Goal: Transaction & Acquisition: Purchase product/service

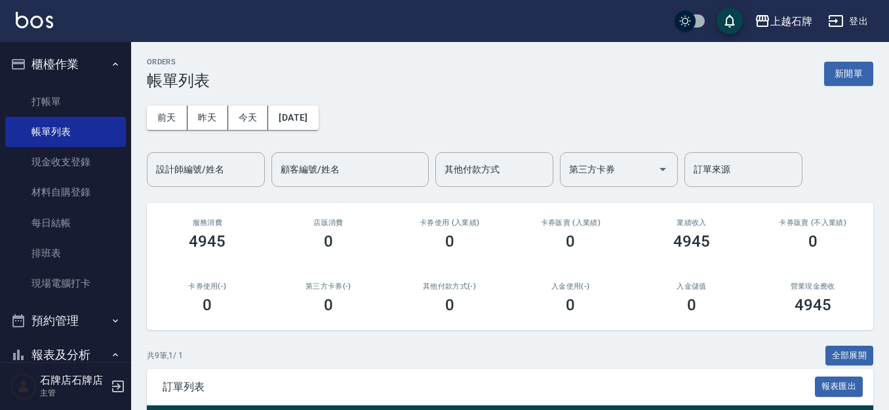
scroll to position [262, 0]
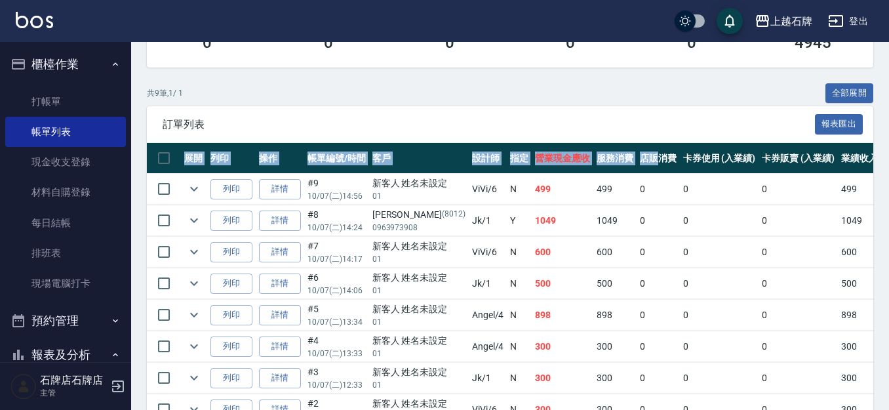
click at [636, 147] on div "訂單列表 報表匯出 展開 列印 操作 帳單編號/時間 客戶 設計師 指定 營業現金應收 服務消費 店販消費 卡券使用 (入業績) 卡券販賣 (入業績) 業績收…" at bounding box center [510, 299] width 726 height 386
click at [77, 98] on link "打帳單" at bounding box center [65, 102] width 121 height 30
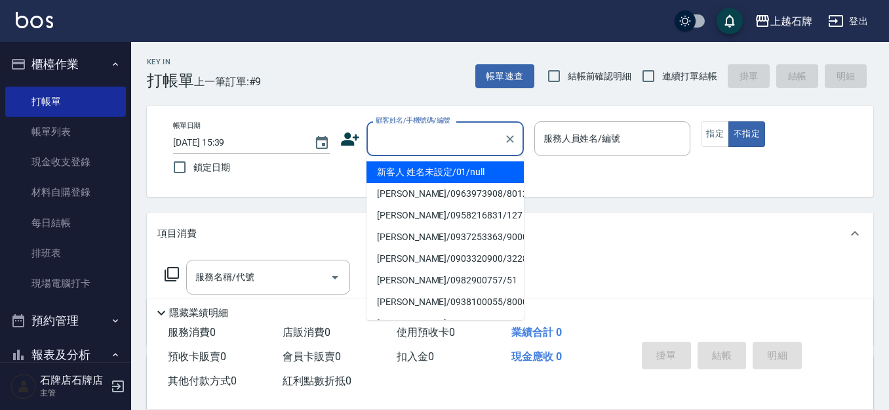
click at [401, 134] on input "顧客姓名/手機號碼/編號" at bounding box center [435, 138] width 126 height 23
click at [466, 173] on li "新客人 姓名未設定/01/null" at bounding box center [444, 172] width 157 height 22
type input "新客人 姓名未設定/01/null"
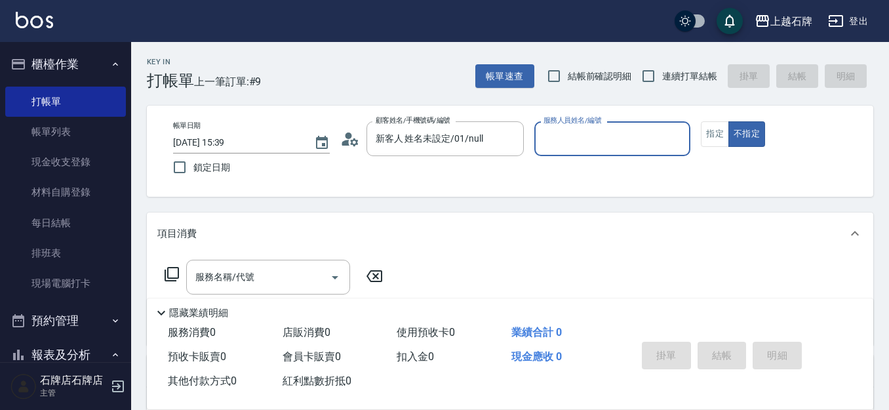
click at [583, 143] on input "服務人員姓名/編號" at bounding box center [612, 138] width 145 height 23
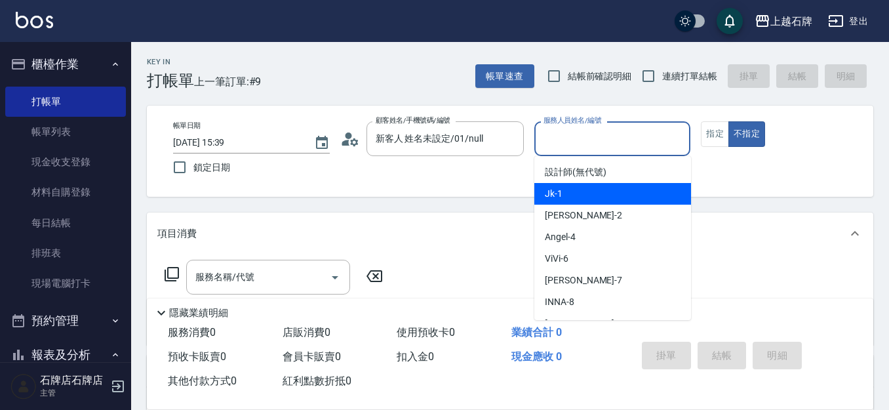
click at [608, 199] on div "Jk -1" at bounding box center [612, 194] width 157 height 22
type input "Jk-1"
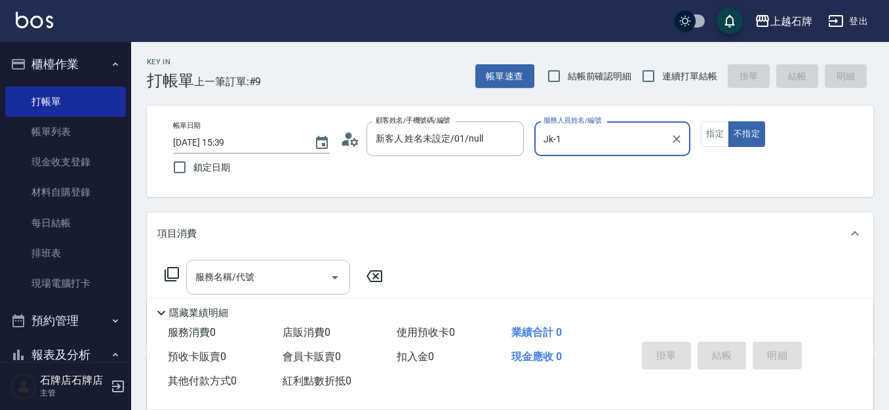
click at [289, 288] on input "服務名稱/代號" at bounding box center [258, 276] width 132 height 23
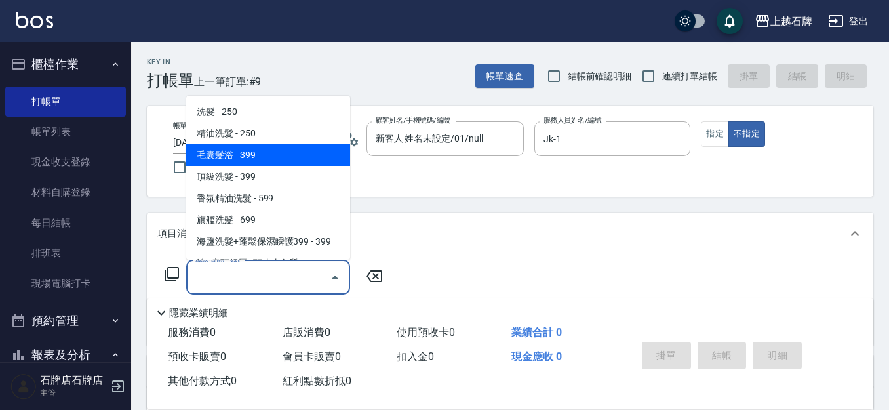
click at [286, 144] on span "毛囊髮浴 - 399" at bounding box center [268, 155] width 164 height 22
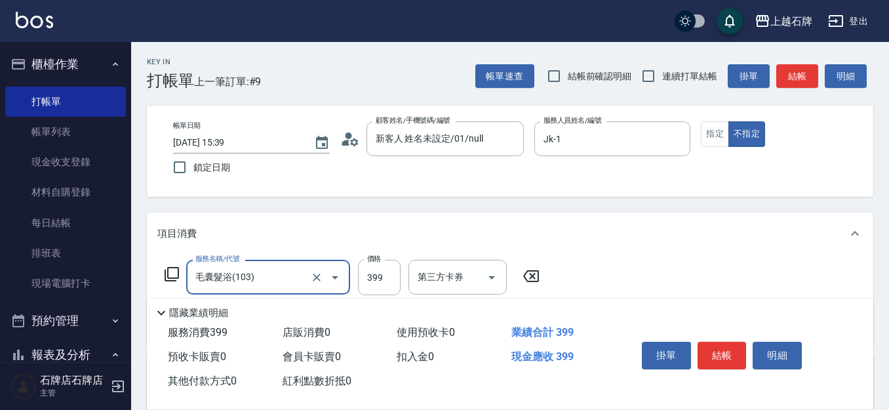
type input "毛囊髮浴(103)"
click at [318, 277] on icon "Clear" at bounding box center [316, 277] width 13 height 13
click at [303, 276] on input "服務名稱/代號" at bounding box center [249, 276] width 115 height 23
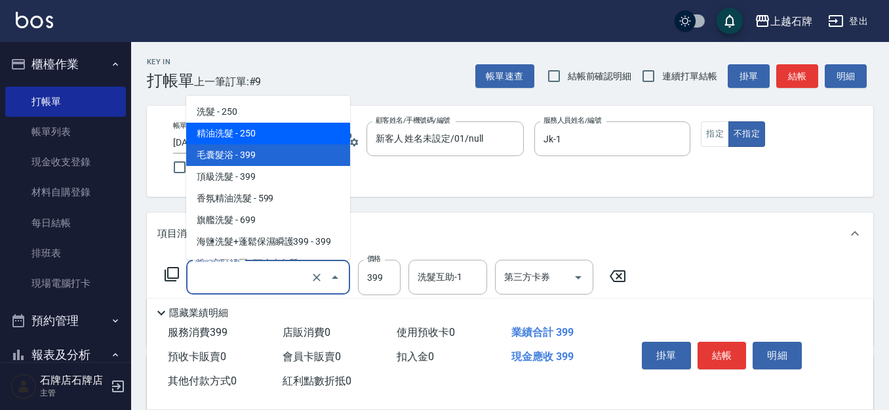
drag, startPoint x: 318, startPoint y: 130, endPoint x: 361, endPoint y: 230, distance: 109.0
click at [320, 130] on span "精油洗髮 - 250" at bounding box center [268, 134] width 164 height 22
type input "精油洗髮(102)"
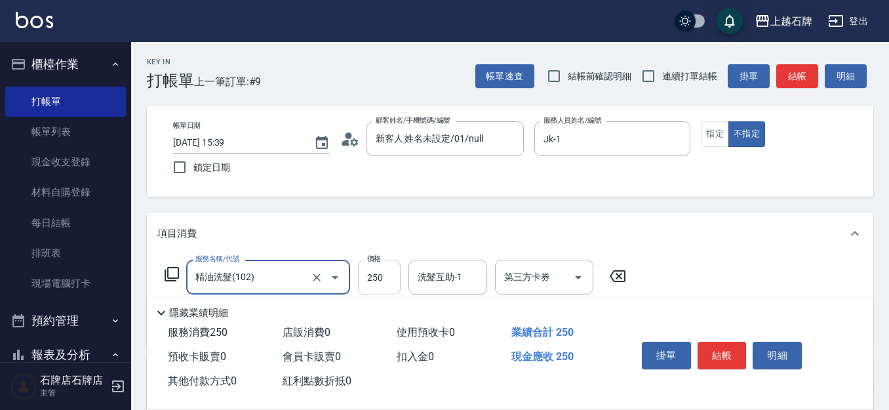
click at [388, 280] on input "250" at bounding box center [379, 277] width 43 height 35
click at [448, 290] on div "洗髮互助-1" at bounding box center [447, 277] width 79 height 35
type input "300"
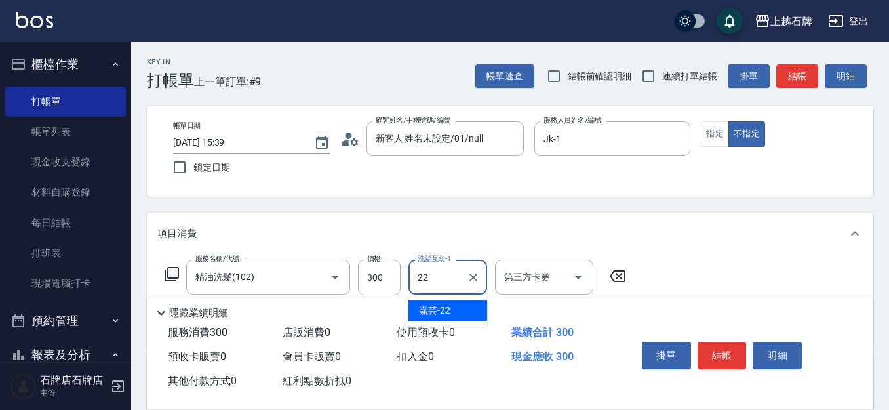
click at [446, 315] on span "嘉芸 -22" at bounding box center [434, 310] width 31 height 14
type input "嘉芸-22"
drag, startPoint x: 741, startPoint y: 343, endPoint x: 695, endPoint y: 321, distance: 51.0
click at [738, 342] on button "結帳" at bounding box center [721, 356] width 49 height 28
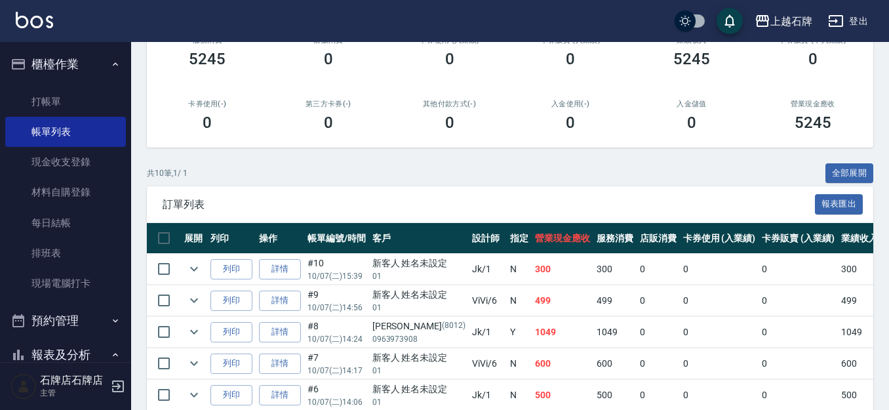
scroll to position [197, 0]
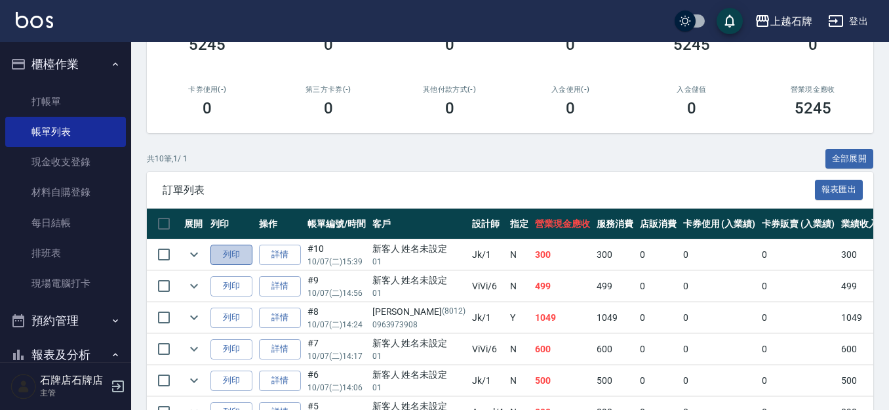
click at [223, 252] on button "列印" at bounding box center [231, 255] width 42 height 20
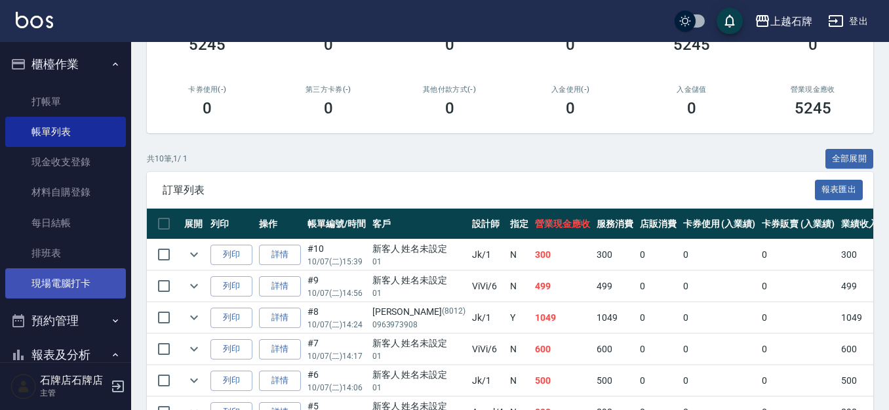
click at [94, 292] on link "現場電腦打卡" at bounding box center [65, 283] width 121 height 30
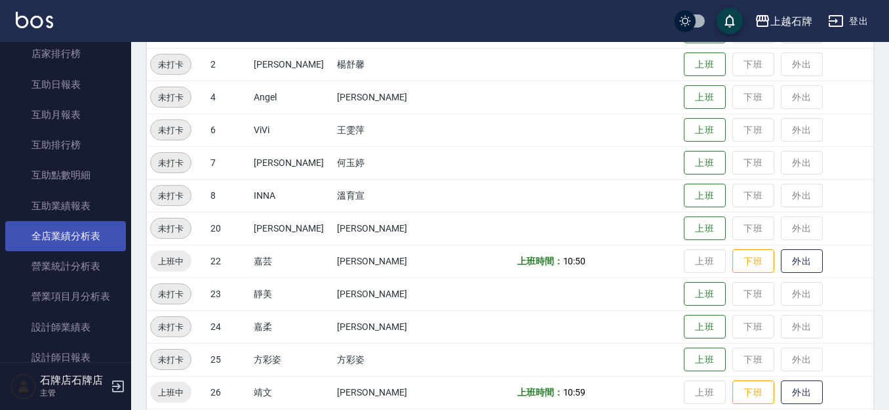
scroll to position [524, 0]
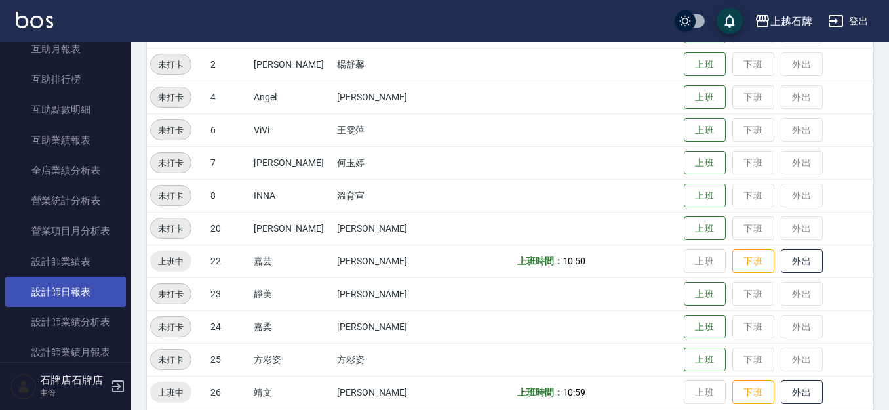
click at [86, 294] on link "設計師日報表" at bounding box center [65, 292] width 121 height 30
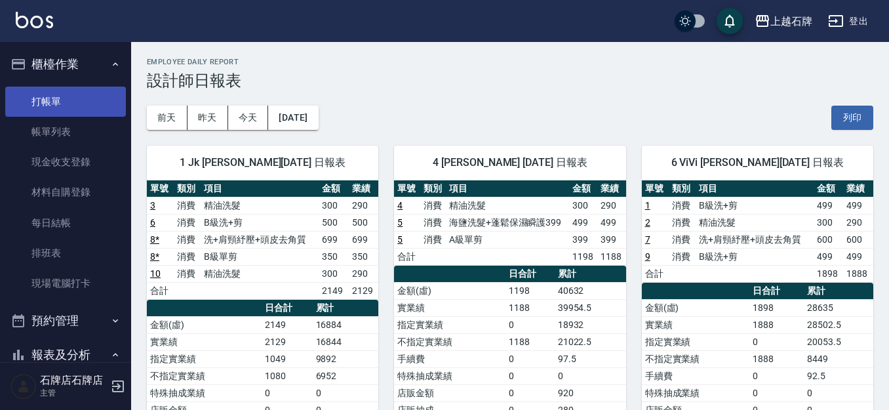
click at [104, 95] on link "打帳單" at bounding box center [65, 102] width 121 height 30
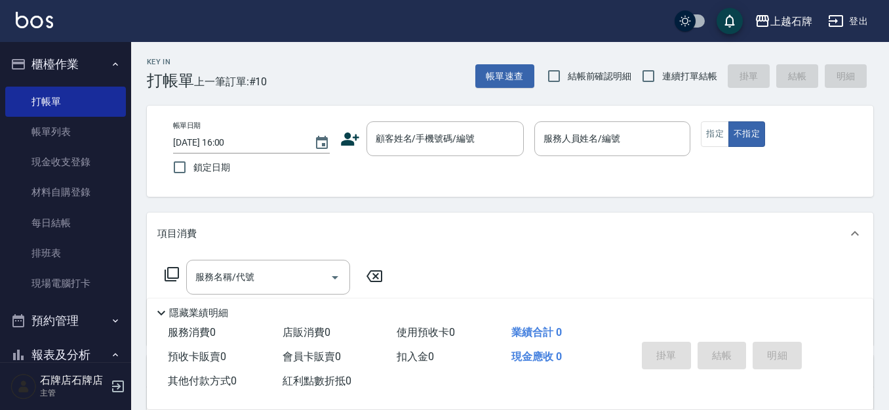
click at [424, 82] on div "Key In 打帳單 上一筆訂單:#10 帳單速查 結帳前確認明細 連續打單結帳 掛單 結帳 明細" at bounding box center [502, 66] width 742 height 48
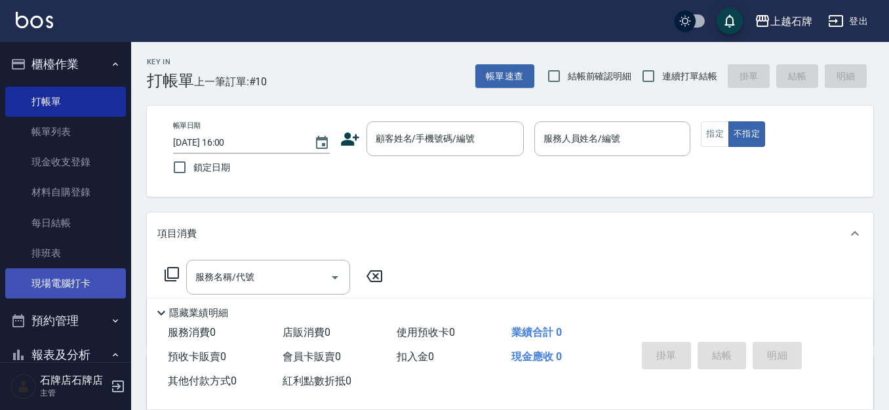
click at [88, 273] on link "現場電腦打卡" at bounding box center [65, 283] width 121 height 30
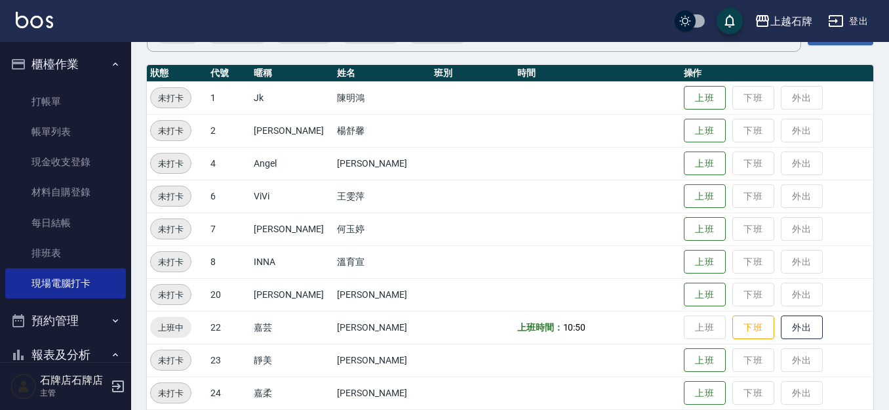
scroll to position [328, 0]
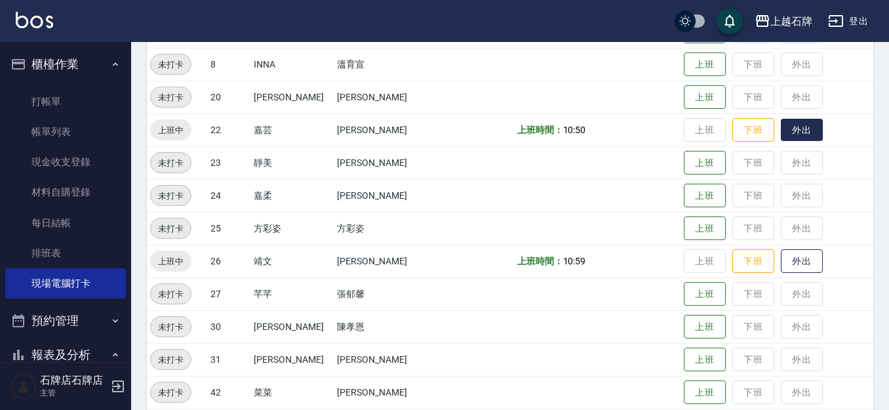
click at [803, 131] on button "外出" at bounding box center [802, 130] width 42 height 23
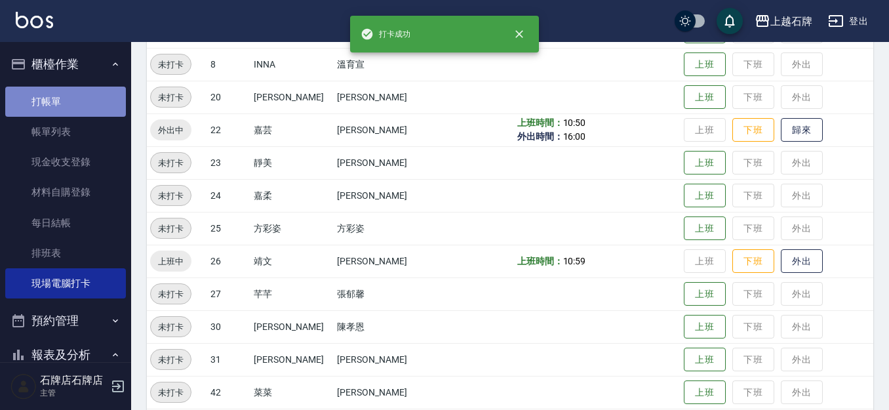
click at [112, 95] on link "打帳單" at bounding box center [65, 102] width 121 height 30
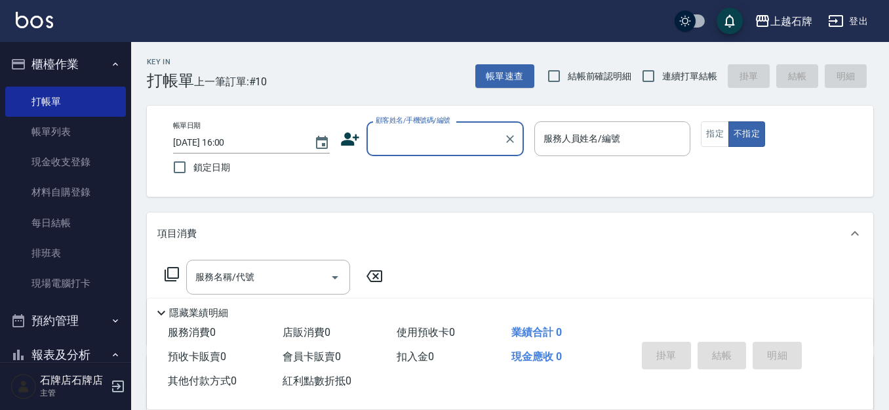
click at [452, 87] on div "Key In 打帳單 上一筆訂單:#10 帳單速查 結帳前確認明細 連續打單結帳 掛單 結帳 明細" at bounding box center [502, 66] width 742 height 48
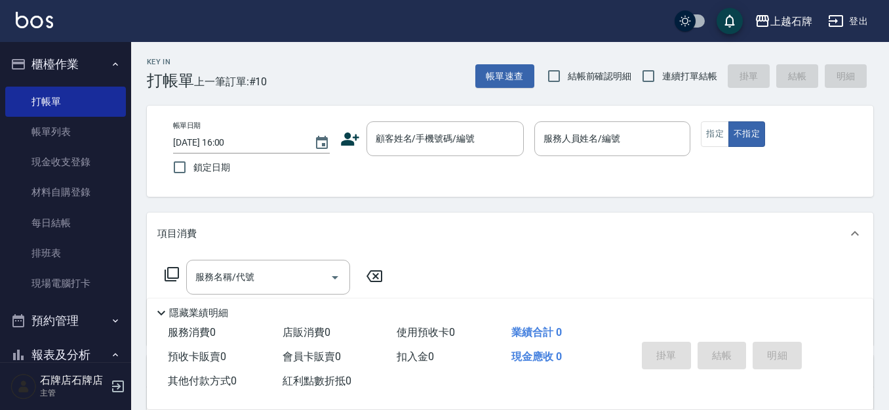
click at [352, 112] on div "帳單日期 [DATE] 16:00 鎖定日期 顧客姓名/手機號碼/編號 顧客姓名/手機號碼/編號 服務人員姓名/編號 服務人員姓名/編號 指定 不指定" at bounding box center [510, 151] width 726 height 91
click at [366, 134] on div "顧客姓名/手機號碼/編號" at bounding box center [444, 138] width 157 height 35
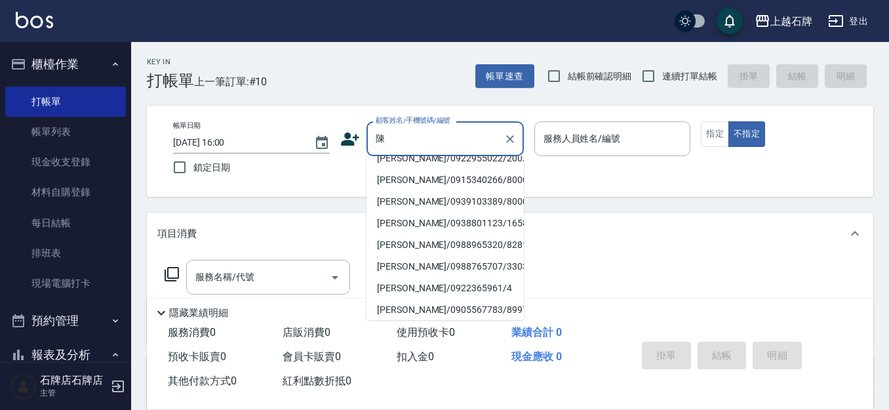
scroll to position [262, 0]
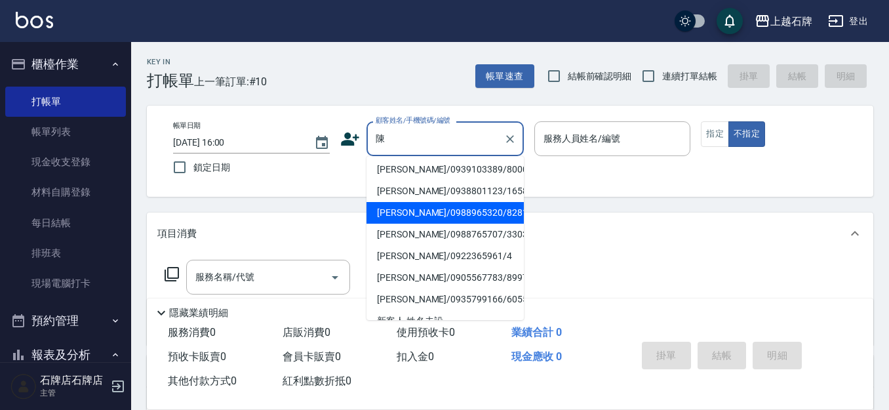
drag, startPoint x: 469, startPoint y: 257, endPoint x: 604, endPoint y: 191, distance: 150.7
click at [469, 224] on li "[PERSON_NAME]/0988965320/8281" at bounding box center [444, 213] width 157 height 22
type input "[PERSON_NAME]/0988965320/8281"
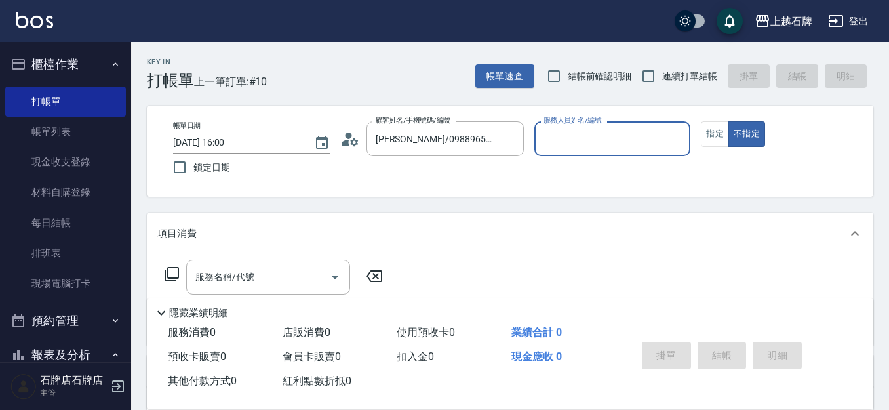
type input "Jk-1"
click at [723, 125] on button "指定" at bounding box center [715, 134] width 28 height 26
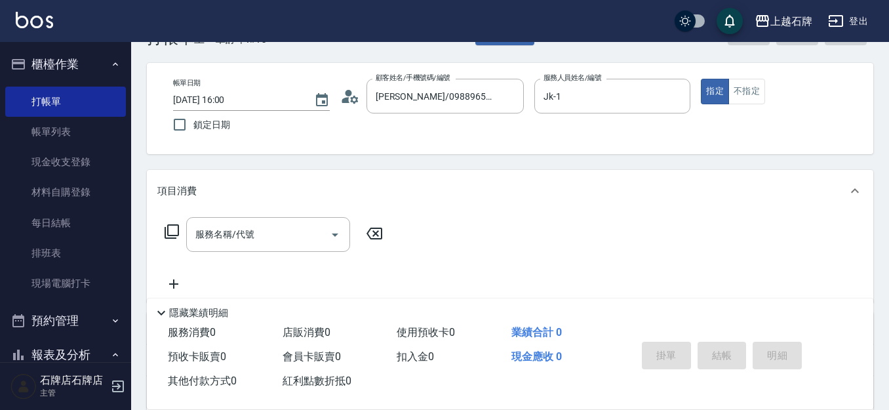
scroll to position [66, 0]
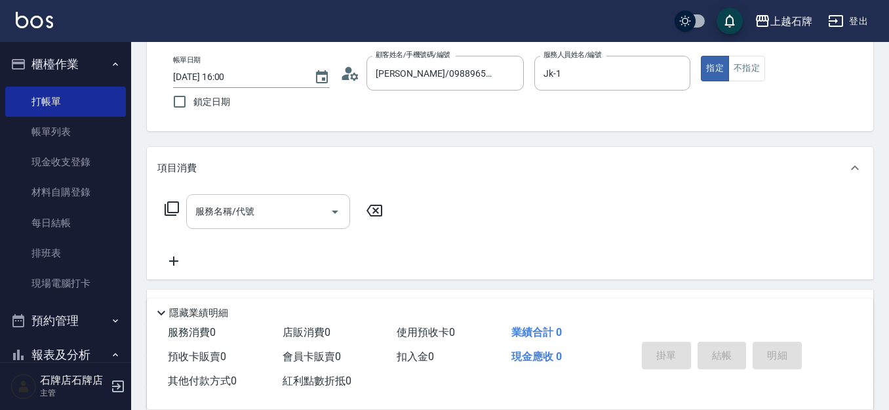
click at [282, 201] on input "服務名稱/代號" at bounding box center [258, 211] width 132 height 23
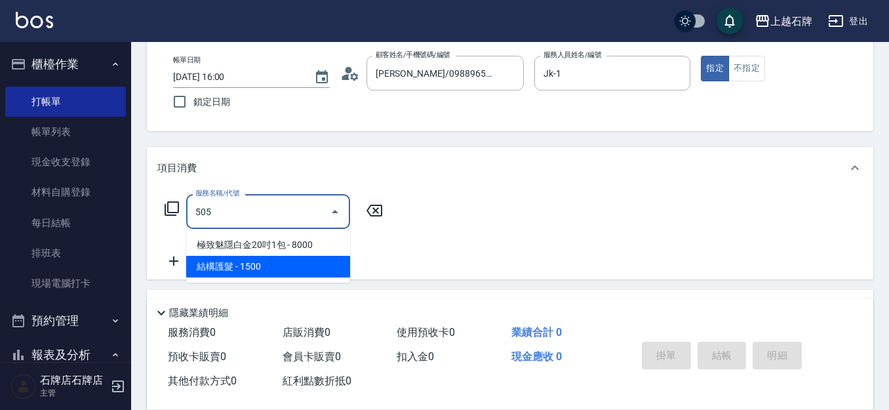
drag, startPoint x: 326, startPoint y: 270, endPoint x: 290, endPoint y: 254, distance: 39.9
click at [325, 270] on span "結構護髮 - 1500" at bounding box center [268, 267] width 164 height 22
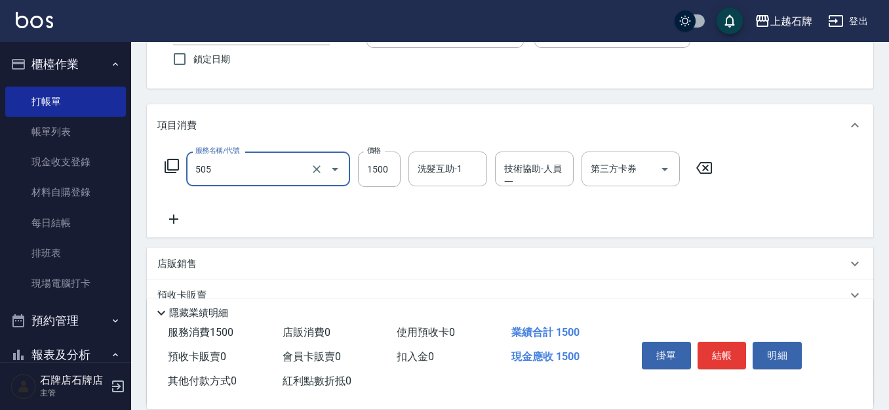
scroll to position [131, 0]
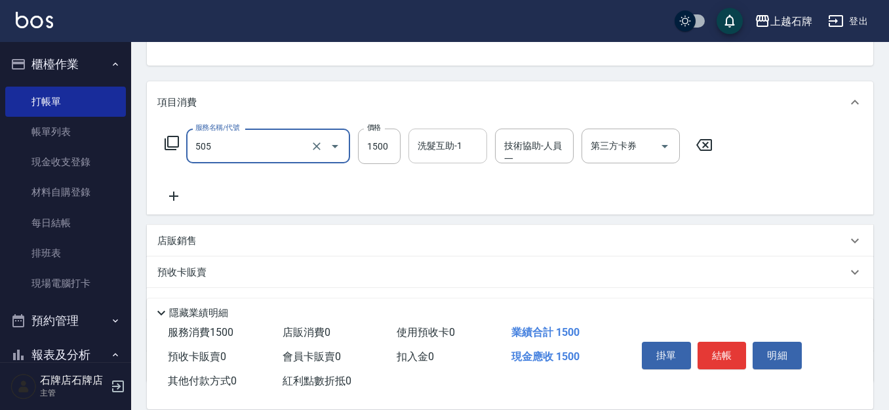
click at [439, 153] on input "洗髮互助-1" at bounding box center [447, 145] width 67 height 23
type input "結構護髮(505)"
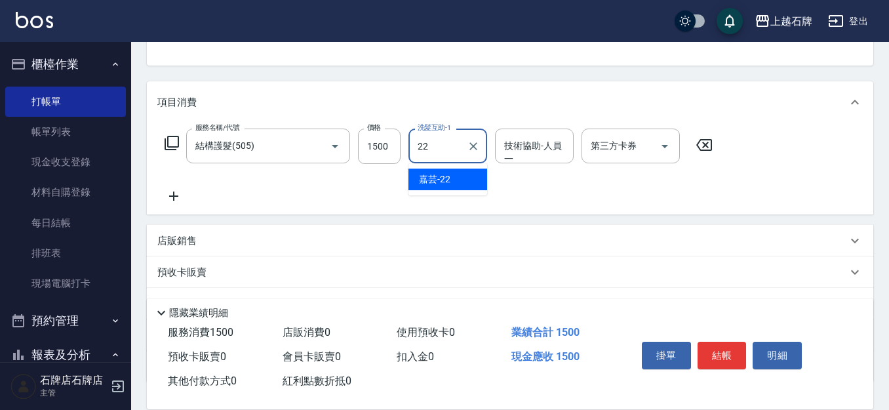
click at [450, 176] on span "嘉芸 -22" at bounding box center [434, 179] width 31 height 14
type input "嘉芸-22"
click at [176, 195] on icon at bounding box center [173, 196] width 33 height 16
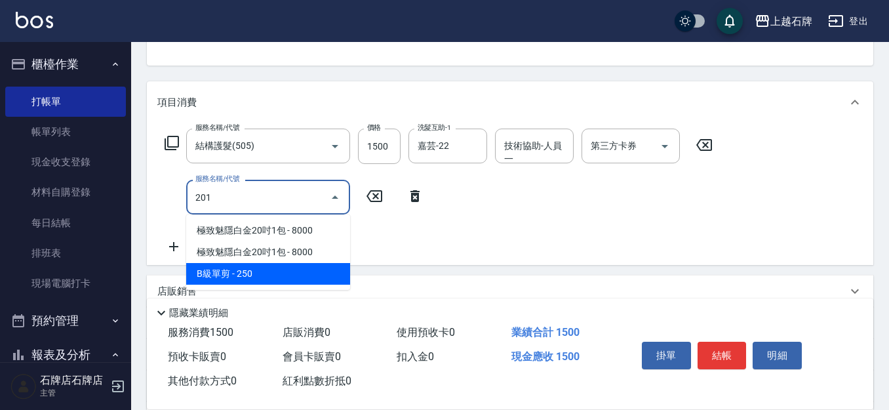
click at [268, 271] on span "B級單剪 - 250" at bounding box center [268, 274] width 164 height 22
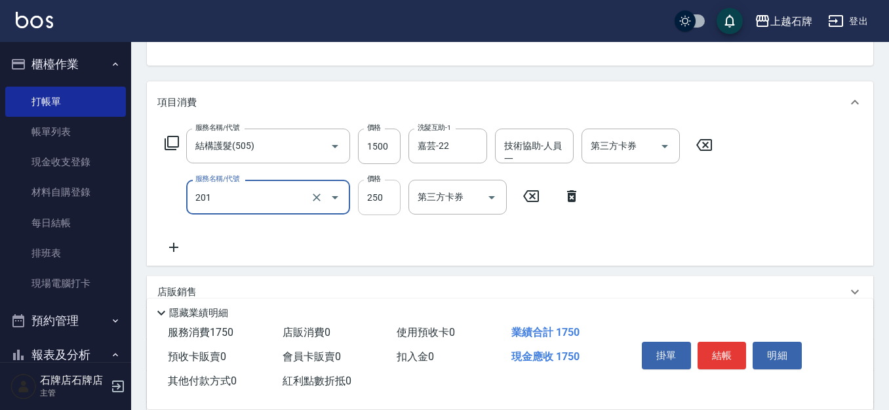
type input "B級單剪(201)"
click at [390, 204] on input "250" at bounding box center [379, 197] width 43 height 35
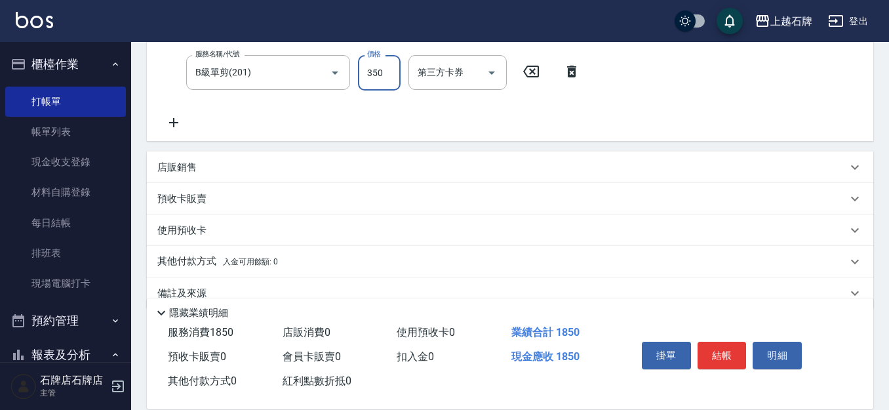
scroll to position [262, 0]
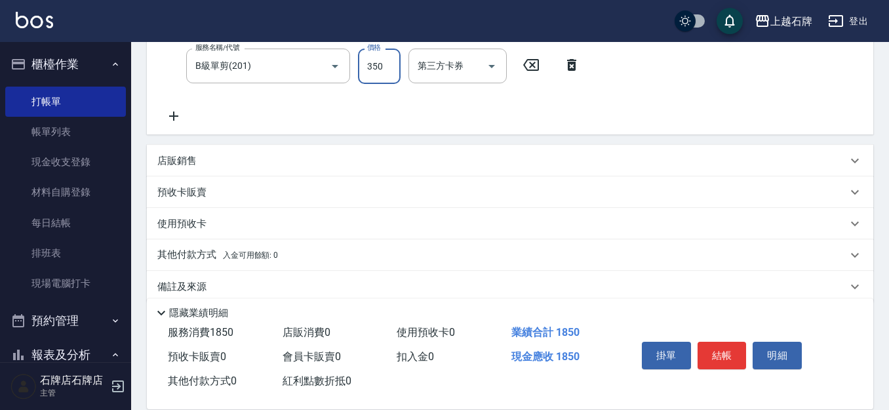
type input "350"
drag, startPoint x: 216, startPoint y: 161, endPoint x: 243, endPoint y: 197, distance: 45.0
click at [216, 161] on div "店販銷售" at bounding box center [502, 161] width 690 height 14
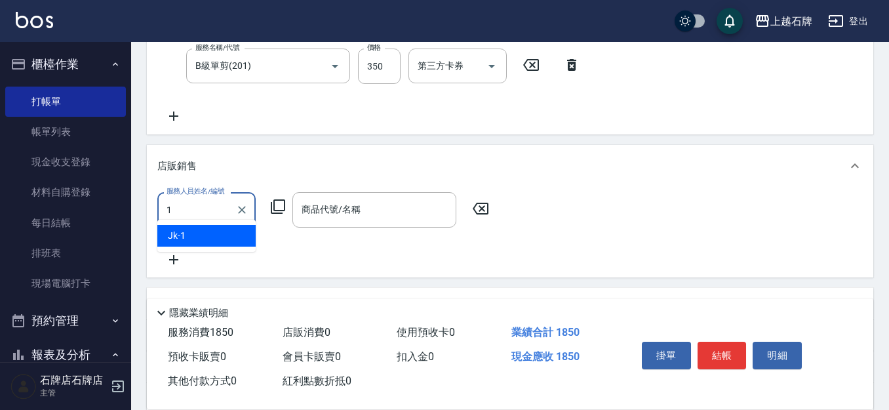
scroll to position [0, 0]
drag, startPoint x: 222, startPoint y: 239, endPoint x: 266, endPoint y: 227, distance: 45.7
click at [222, 239] on div "Jk -1" at bounding box center [206, 244] width 98 height 22
click at [323, 225] on div "商品代號/名稱" at bounding box center [374, 209] width 164 height 35
type input "Jk-1"
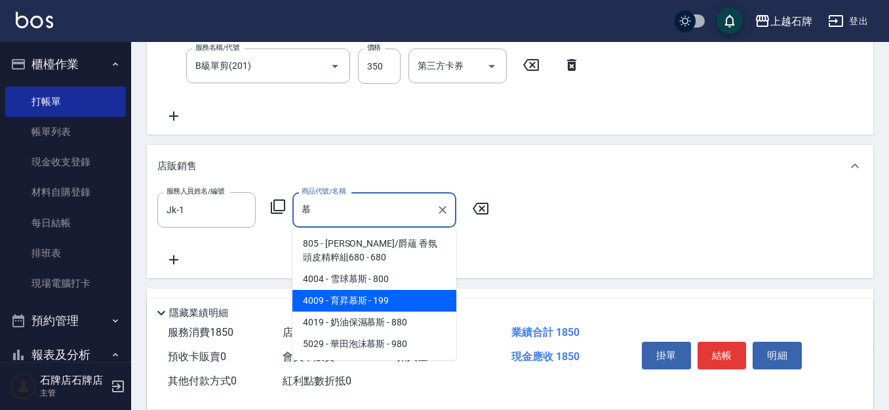
drag, startPoint x: 395, startPoint y: 302, endPoint x: 404, endPoint y: 298, distance: 10.3
click at [395, 302] on span "4009 - 育昇慕斯 - 199" at bounding box center [374, 301] width 164 height 22
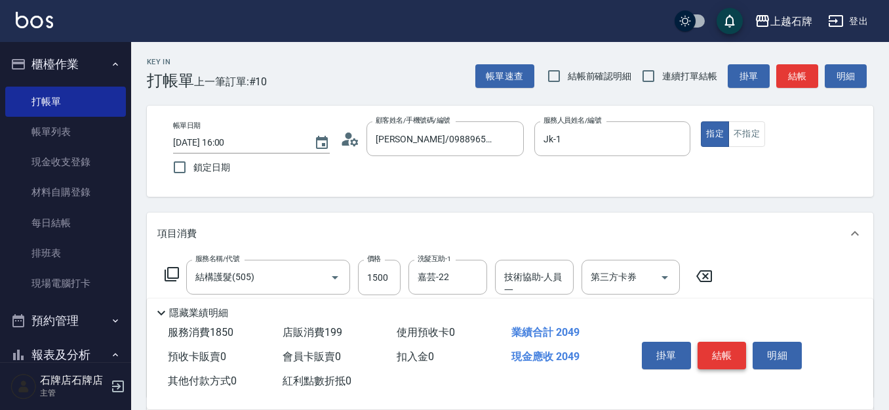
type input "育昇[PERSON_NAME]"
click at [731, 342] on button "結帳" at bounding box center [721, 356] width 49 height 28
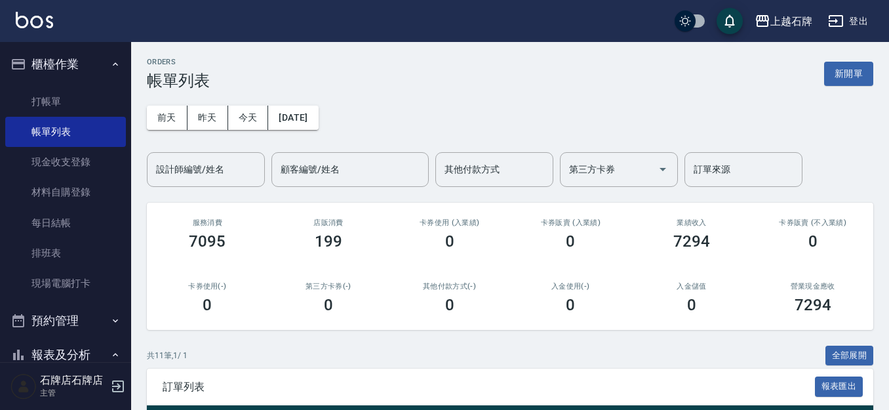
scroll to position [197, 0]
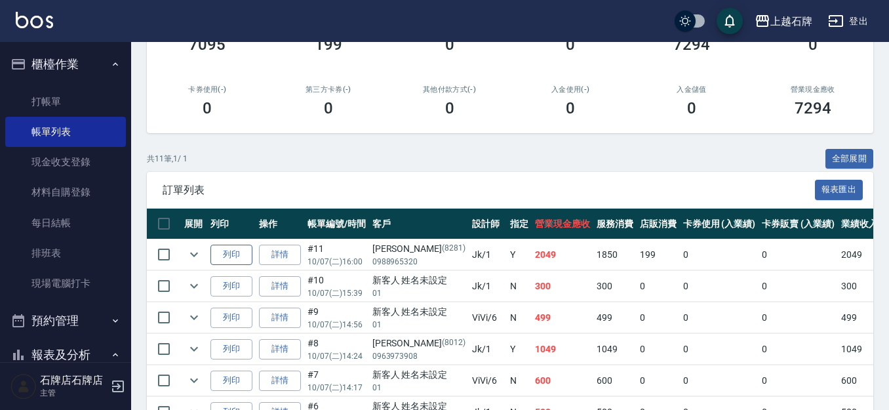
click at [227, 250] on button "列印" at bounding box center [231, 255] width 42 height 20
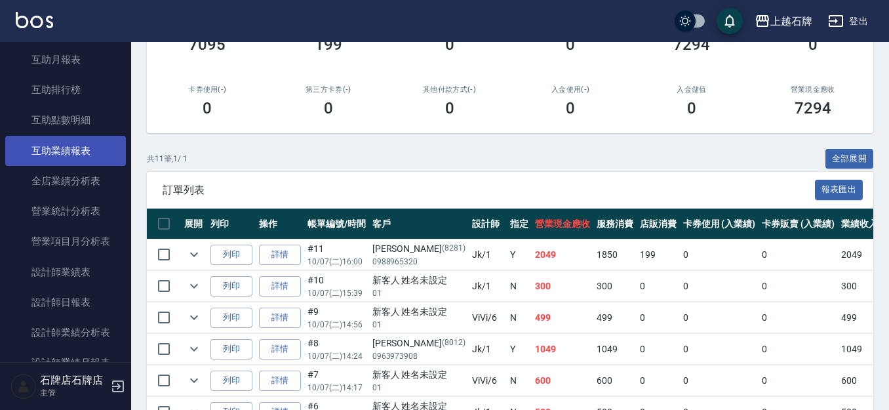
scroll to position [524, 0]
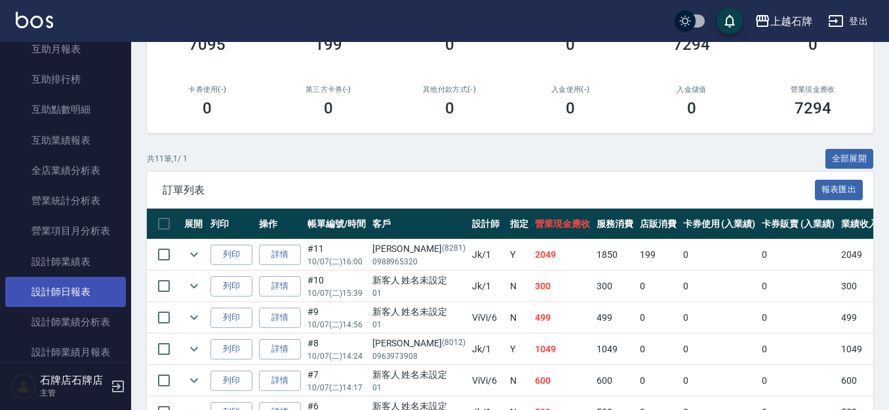
click at [59, 288] on link "設計師日報表" at bounding box center [65, 292] width 121 height 30
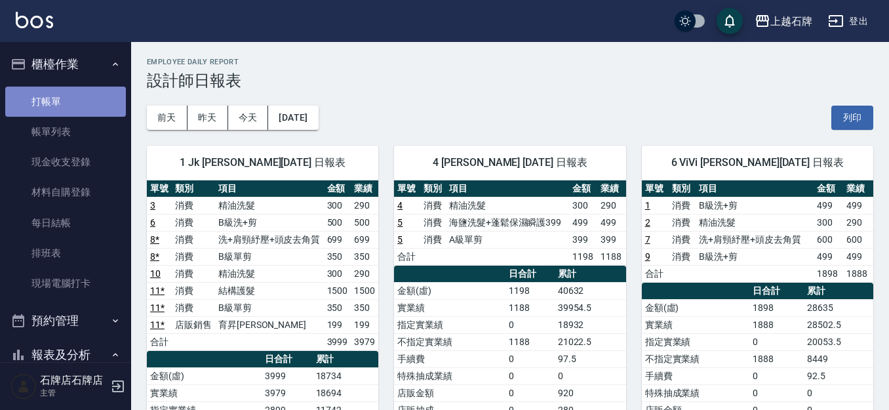
click at [91, 95] on link "打帳單" at bounding box center [65, 102] width 121 height 30
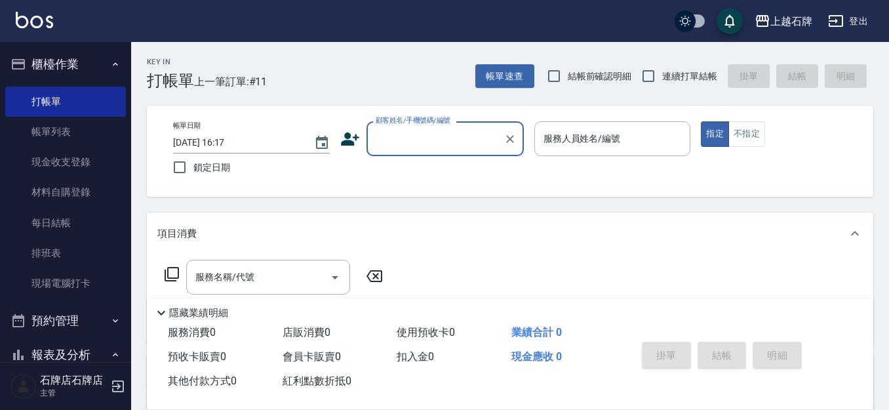
click at [421, 92] on div "Key In 打帳單 上一筆訂單:#11 帳單速查 結帳前確認明細 連續打單結帳 掛單 結帳 明細 帳單日期 [DATE] 16:17 鎖定日期 顧客姓名/手…" at bounding box center [510, 340] width 758 height 597
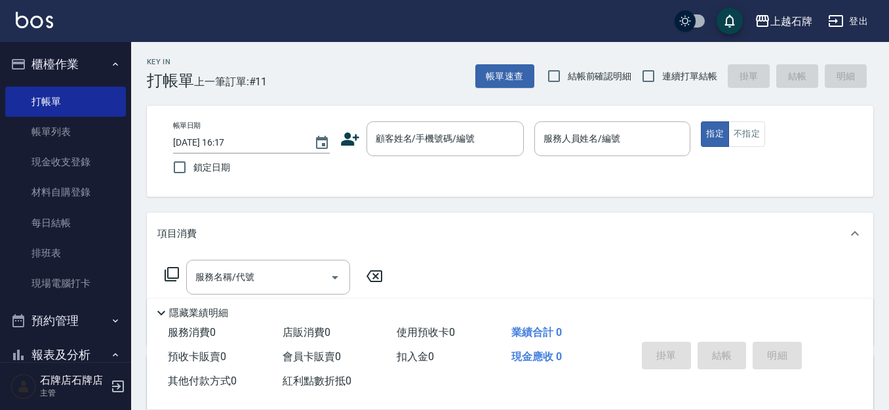
click at [766, 141] on div "指定 不指定" at bounding box center [779, 134] width 157 height 26
click at [755, 141] on button "不指定" at bounding box center [746, 134] width 37 height 26
click at [372, 99] on div "Key In 打帳單 上一筆訂單:#11 帳單速查 結帳前確認明細 連續打單結帳 掛單 結帳 明細 帳單日期 [DATE] 16:17 鎖定日期 顧客姓名/手…" at bounding box center [510, 340] width 758 height 597
click at [467, 151] on div "顧客姓名/手機號碼/編號" at bounding box center [444, 138] width 157 height 35
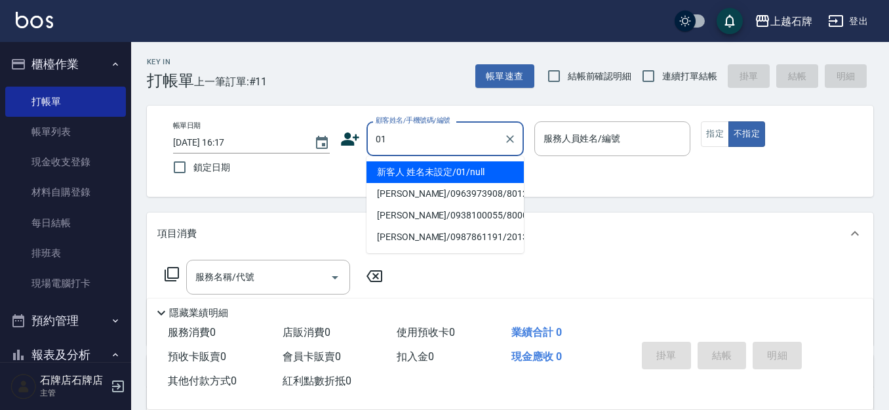
type input "01"
type input "6"
type input "新客人 姓名未設定/01/null"
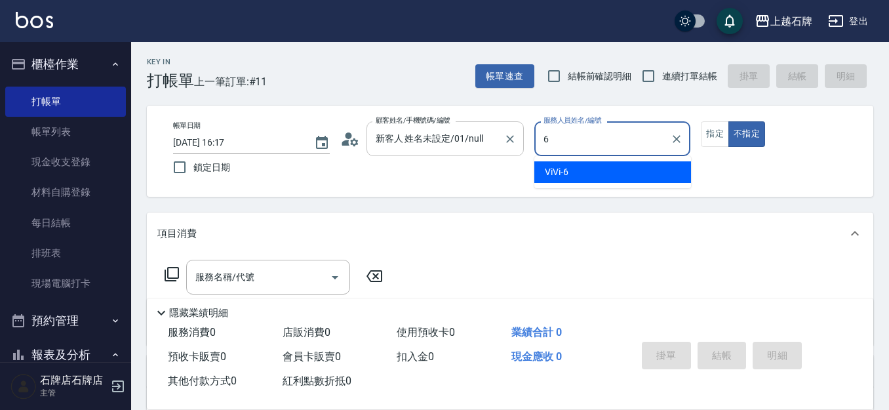
type input "6"
type button "false"
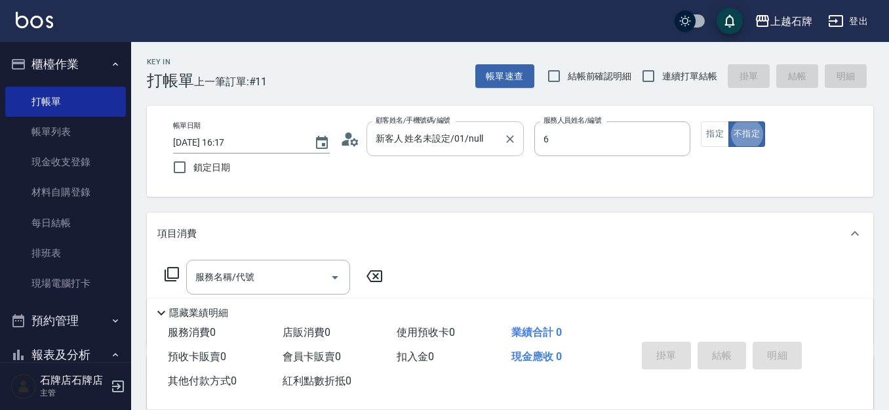
type input "ViVi-6"
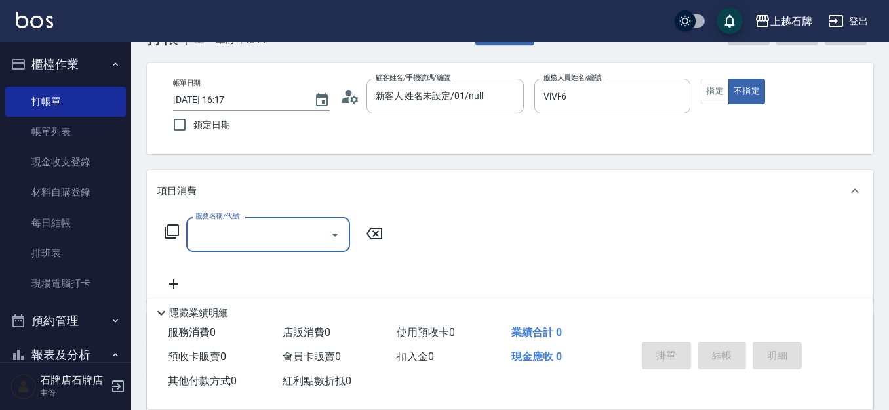
scroll to position [66, 0]
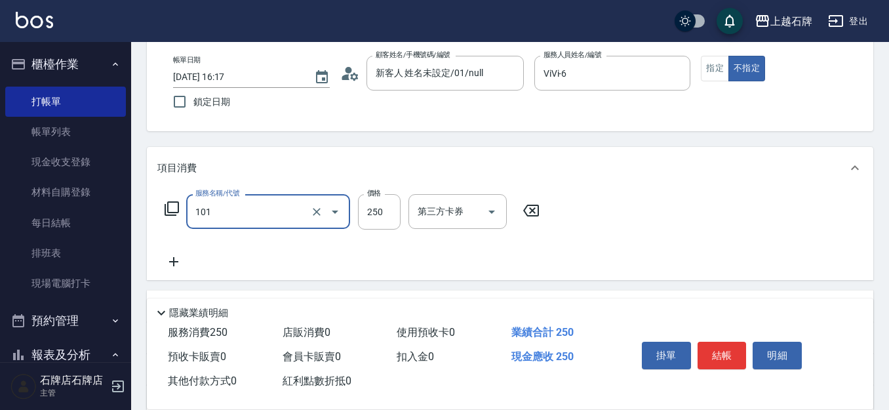
type input "洗髮(101)"
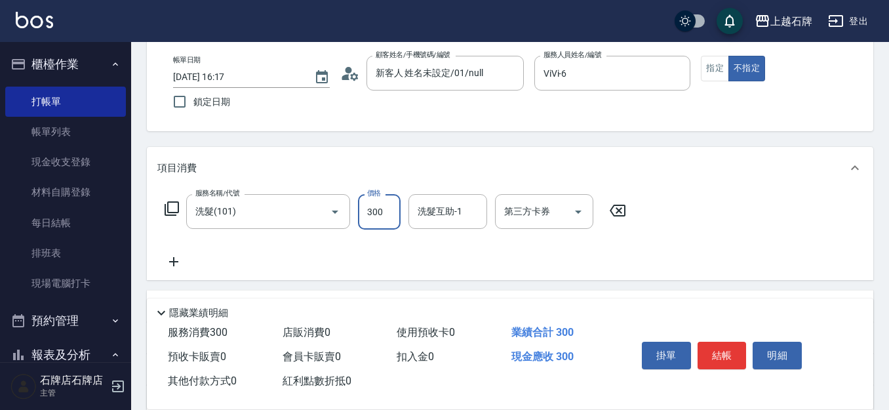
type input "300"
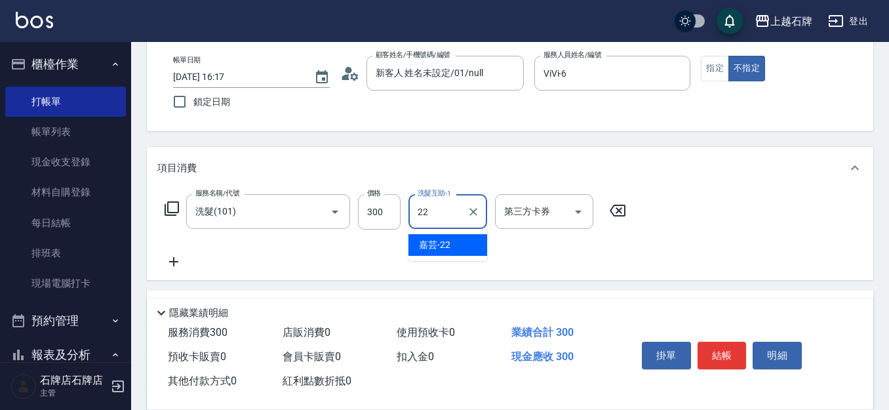
type input "嘉芸-22"
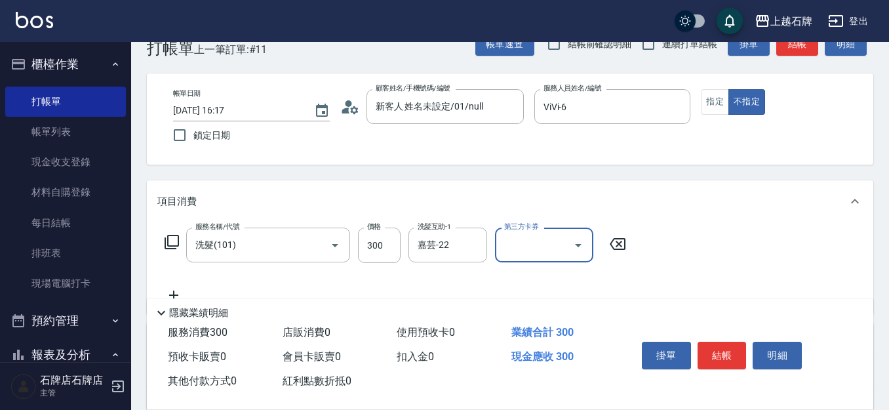
scroll to position [0, 0]
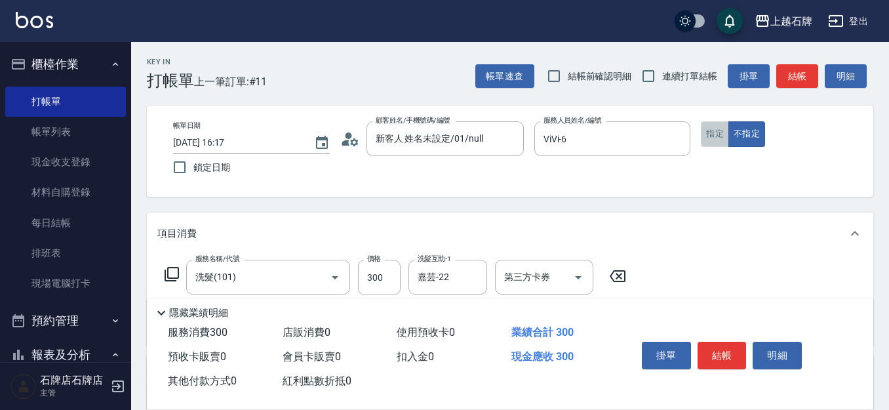
click at [718, 128] on button "指定" at bounding box center [715, 134] width 28 height 26
click at [807, 75] on button "結帳" at bounding box center [797, 76] width 42 height 24
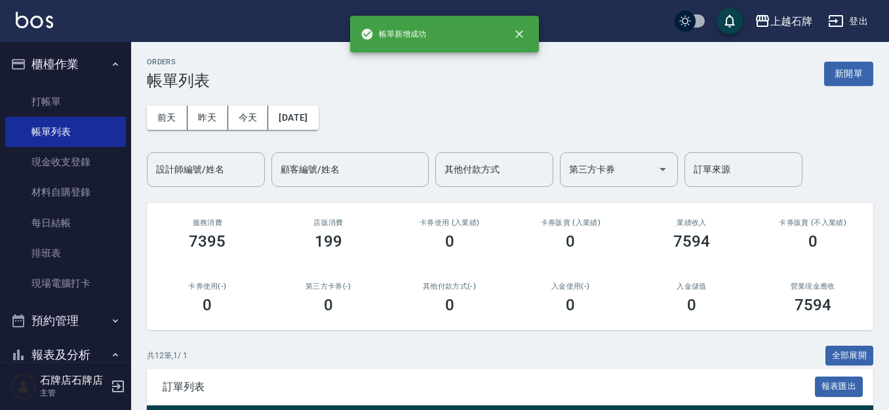
scroll to position [262, 0]
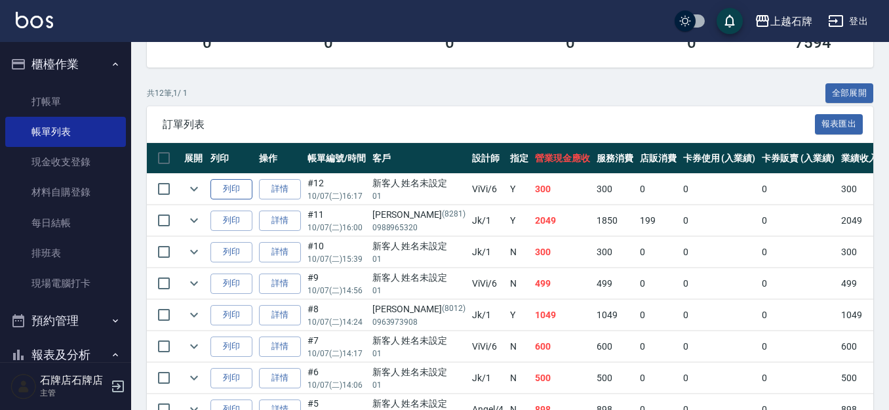
click at [229, 184] on button "列印" at bounding box center [231, 189] width 42 height 20
click at [64, 102] on link "打帳單" at bounding box center [65, 102] width 121 height 30
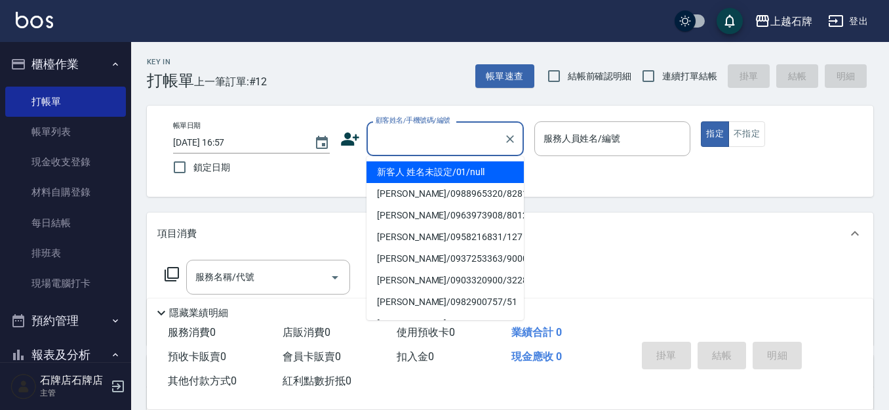
click at [433, 146] on input "顧客姓名/手機號碼/編號" at bounding box center [435, 138] width 126 height 23
click at [432, 173] on li "新客人 姓名未設定/01/null" at bounding box center [444, 172] width 157 height 22
type input "新客人 姓名未設定/01/null"
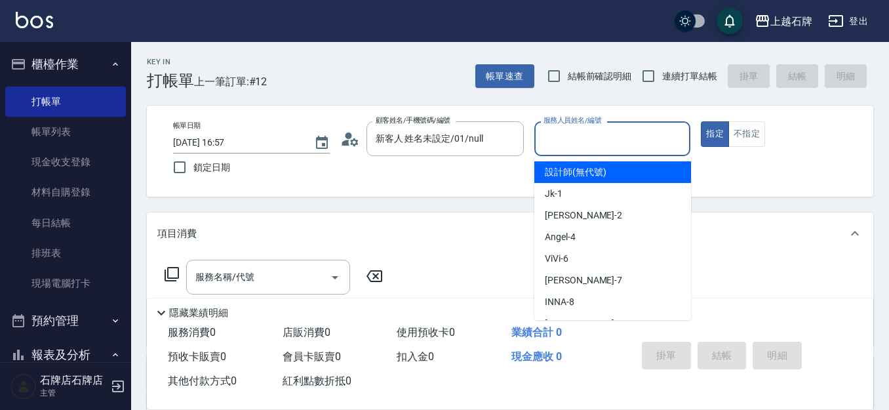
click at [562, 144] on input "服務人員姓名/編號" at bounding box center [612, 138] width 145 height 23
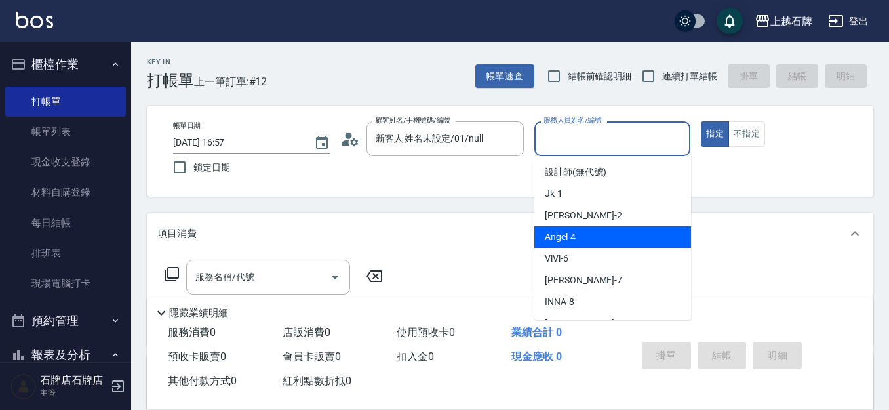
click at [642, 233] on div "[PERSON_NAME] -4" at bounding box center [612, 237] width 157 height 22
type input "[PERSON_NAME]-4"
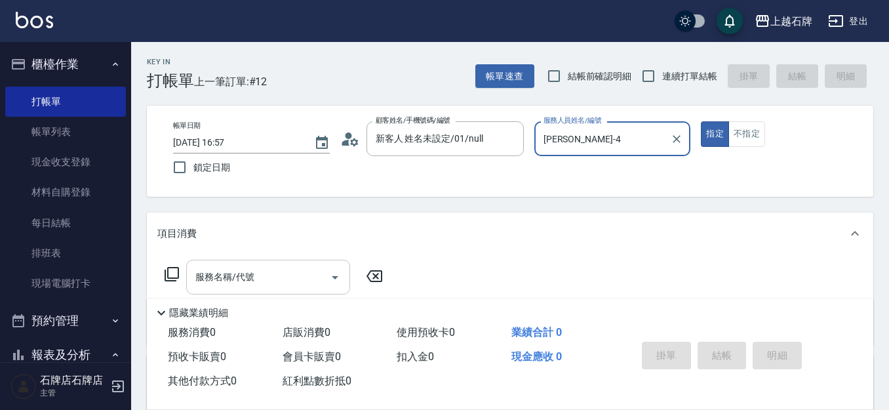
click at [294, 278] on input "服務名稱/代號" at bounding box center [258, 276] width 132 height 23
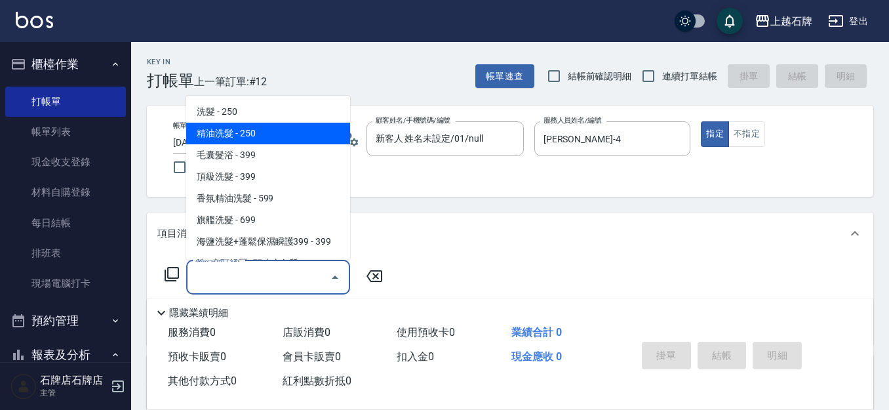
click at [286, 132] on span "精油洗髮 - 250" at bounding box center [268, 134] width 164 height 22
type input "精油洗髮(102)"
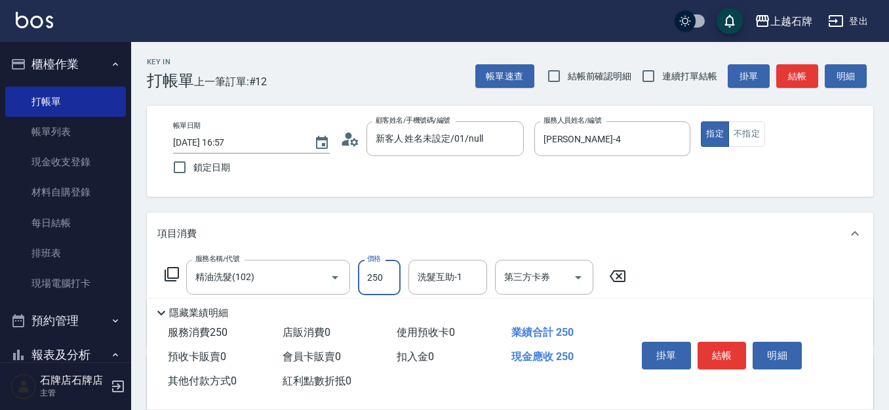
click at [374, 284] on input "250" at bounding box center [379, 277] width 43 height 35
type input "300"
click at [748, 131] on button "不指定" at bounding box center [746, 134] width 37 height 26
click at [733, 351] on button "結帳" at bounding box center [721, 356] width 49 height 28
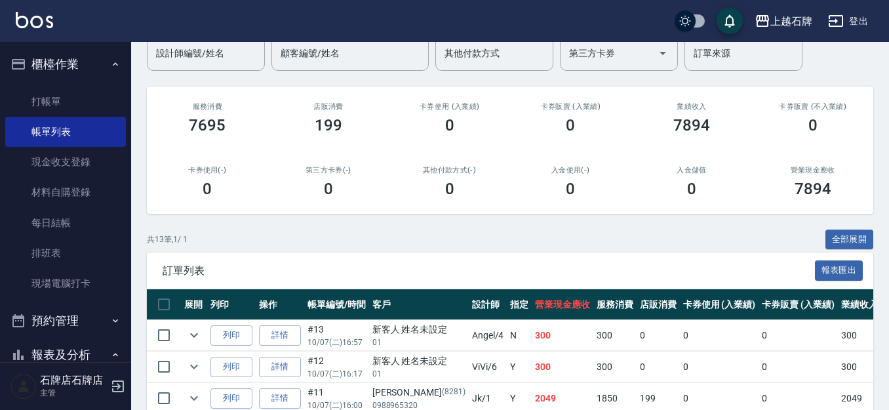
scroll to position [131, 0]
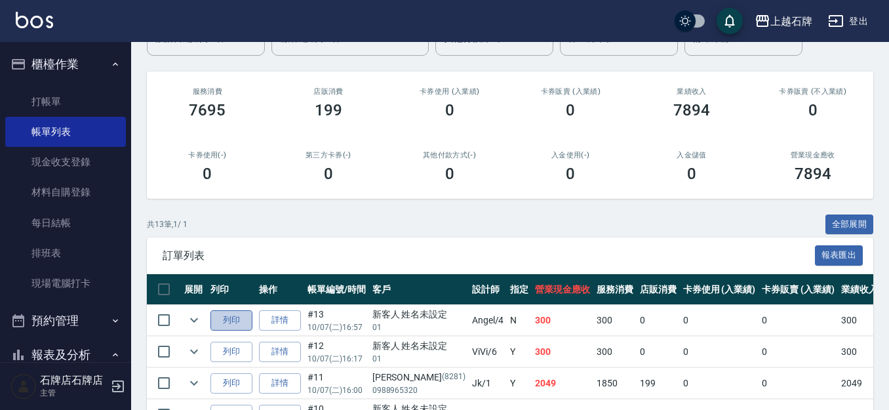
click at [231, 314] on button "列印" at bounding box center [231, 320] width 42 height 20
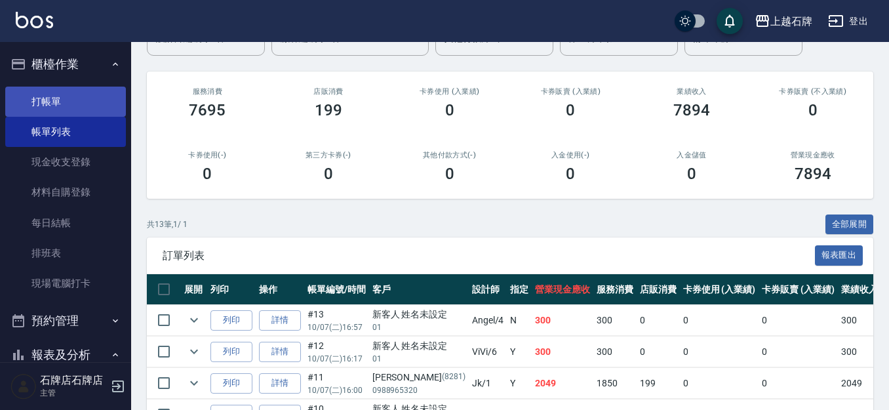
click at [99, 93] on link "打帳單" at bounding box center [65, 102] width 121 height 30
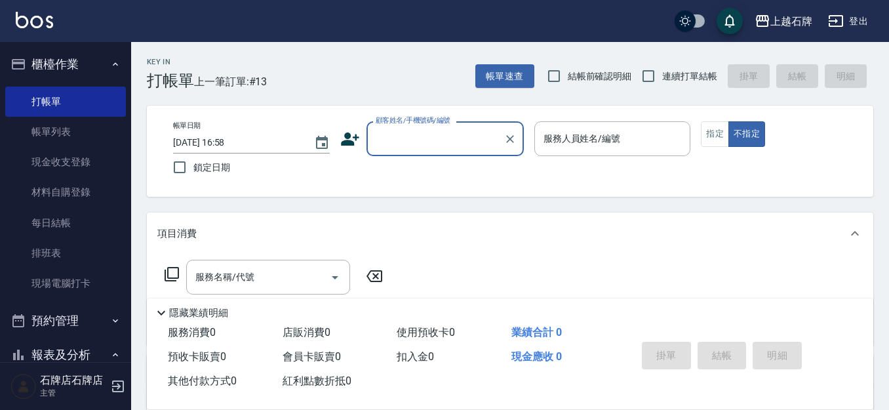
drag, startPoint x: 435, startPoint y: 146, endPoint x: 442, endPoint y: 144, distance: 7.5
click at [436, 146] on input "顧客姓名/手機號碼/編號" at bounding box center [435, 138] width 126 height 23
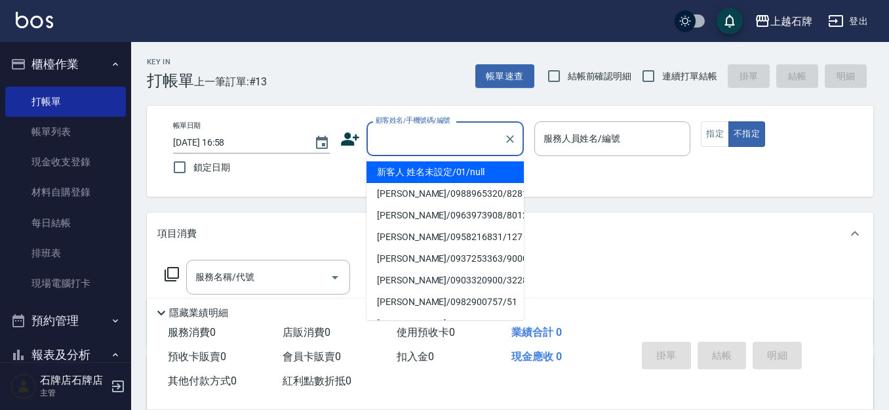
click at [484, 176] on li "新客人 姓名未設定/01/null" at bounding box center [444, 172] width 157 height 22
type input "新客人 姓名未設定/01/null"
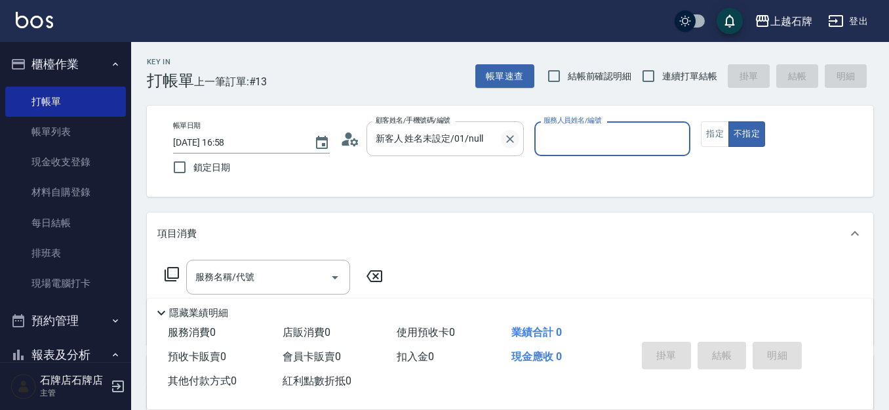
click at [503, 134] on icon "Clear" at bounding box center [509, 138] width 13 height 13
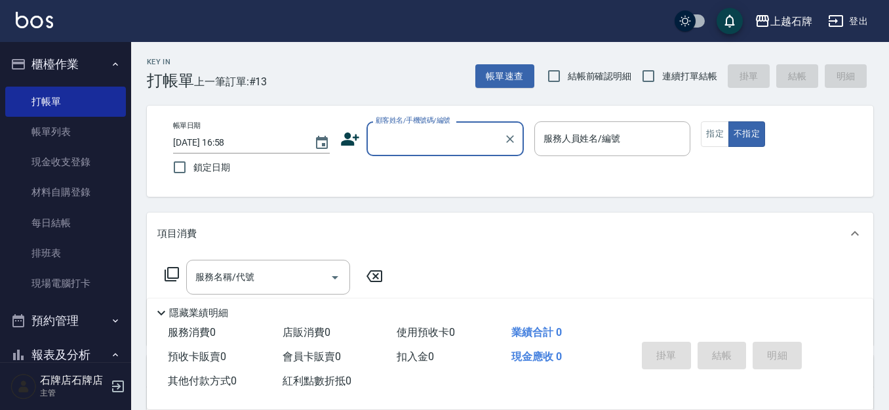
click at [463, 141] on input "顧客姓名/手機號碼/編號" at bounding box center [435, 138] width 126 height 23
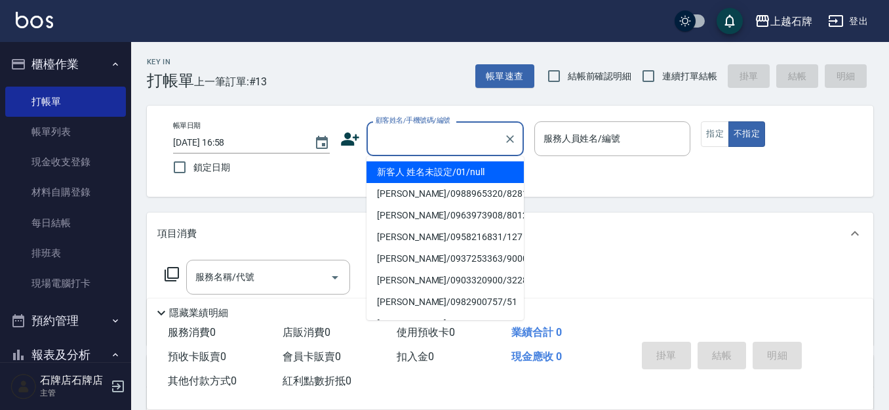
click at [505, 167] on li "新客人 姓名未設定/01/null" at bounding box center [444, 172] width 157 height 22
type input "新客人 姓名未設定/01/null"
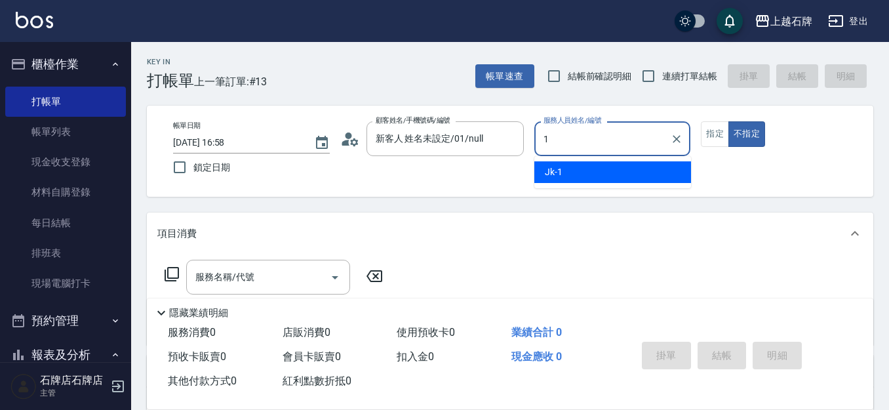
click at [593, 160] on ul "Jk -1" at bounding box center [612, 172] width 157 height 32
click at [637, 188] on body "上越石牌 登出 櫃檯作業 打帳單 帳單列表 現金收支登錄 材料自購登錄 每日結帳 排班表 現場電腦打卡 預約管理 預約管理 單日預約紀錄 單週預約紀錄 報表及…" at bounding box center [444, 319] width 889 height 638
drag, startPoint x: 649, startPoint y: 180, endPoint x: 692, endPoint y: 144, distance: 55.4
click at [650, 177] on div "Jk -1" at bounding box center [612, 172] width 157 height 22
type input "Jk-1"
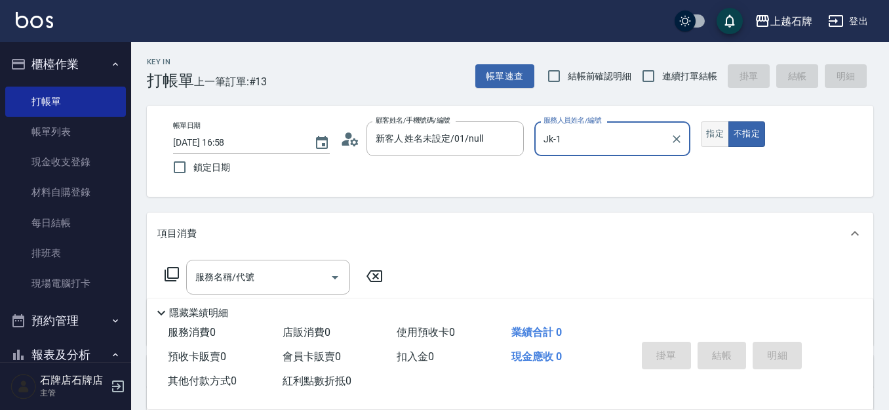
click at [708, 125] on button "指定" at bounding box center [715, 134] width 28 height 26
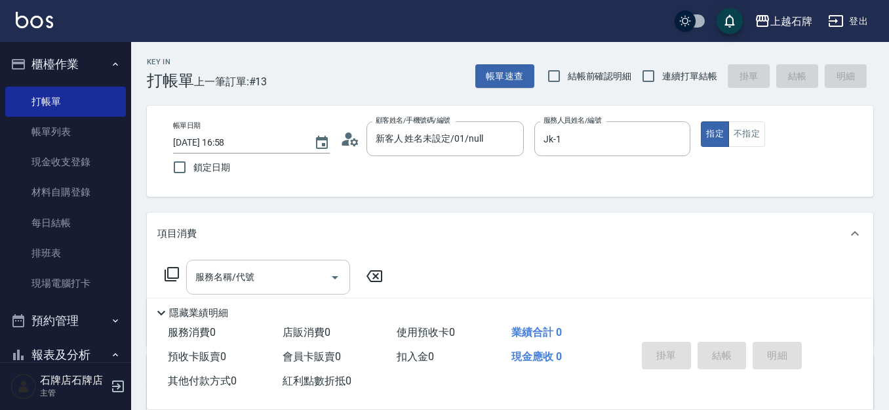
drag, startPoint x: 323, startPoint y: 252, endPoint x: 308, endPoint y: 262, distance: 17.6
click at [318, 255] on div "項目消費 服務名稱/代號 服務名稱/代號" at bounding box center [510, 278] width 726 height 132
click at [305, 263] on div "服務名稱/代號" at bounding box center [268, 277] width 164 height 35
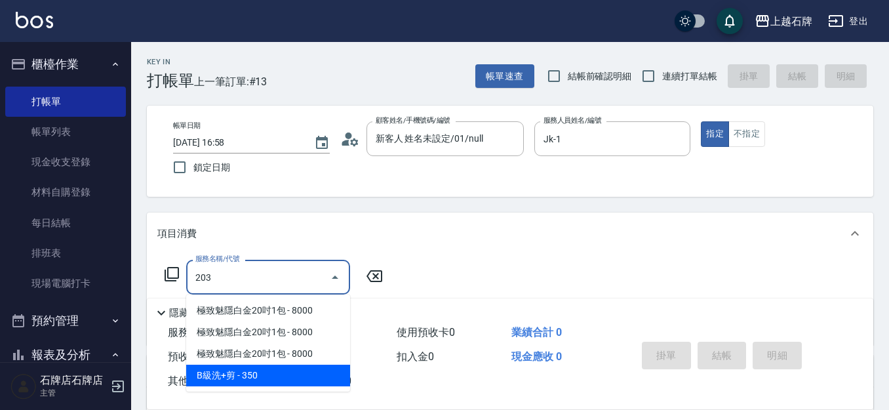
click at [300, 368] on span "B級洗+剪 - 350" at bounding box center [268, 375] width 164 height 22
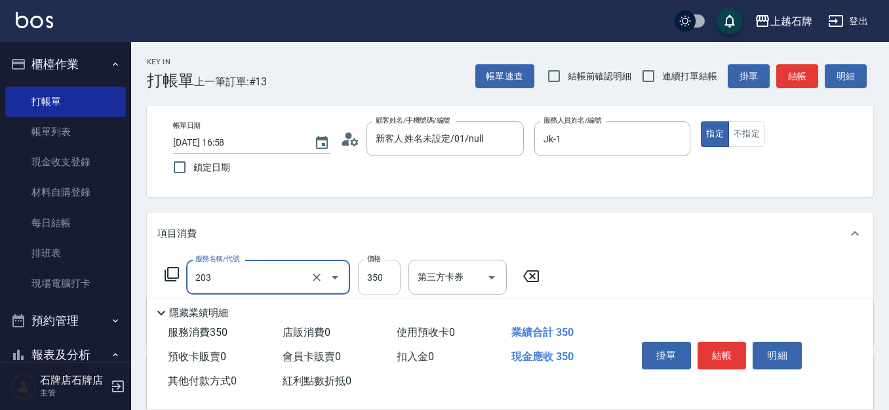
type input "B級洗+剪(203)"
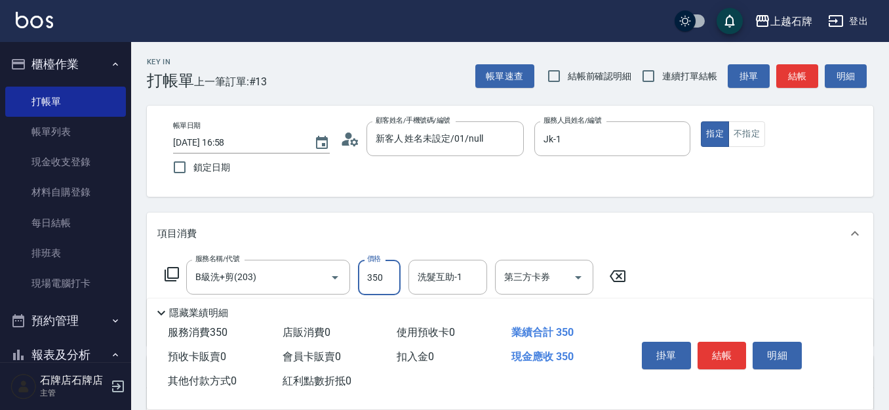
click at [376, 284] on input "350" at bounding box center [379, 277] width 43 height 35
type input "499"
click at [725, 353] on button "結帳" at bounding box center [721, 356] width 49 height 28
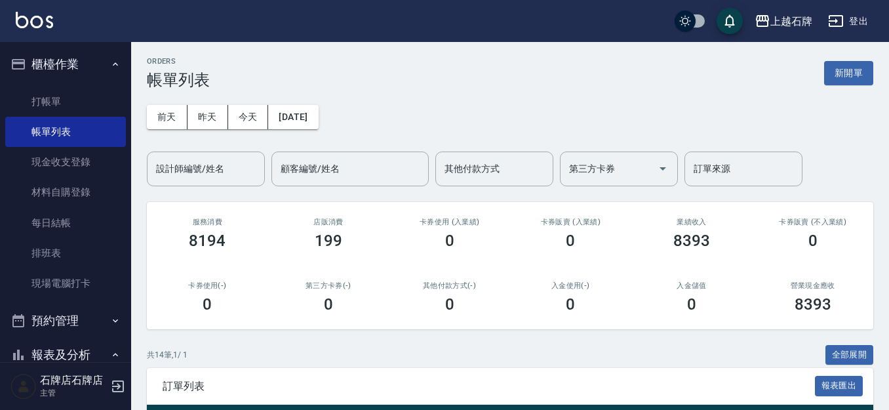
scroll to position [197, 0]
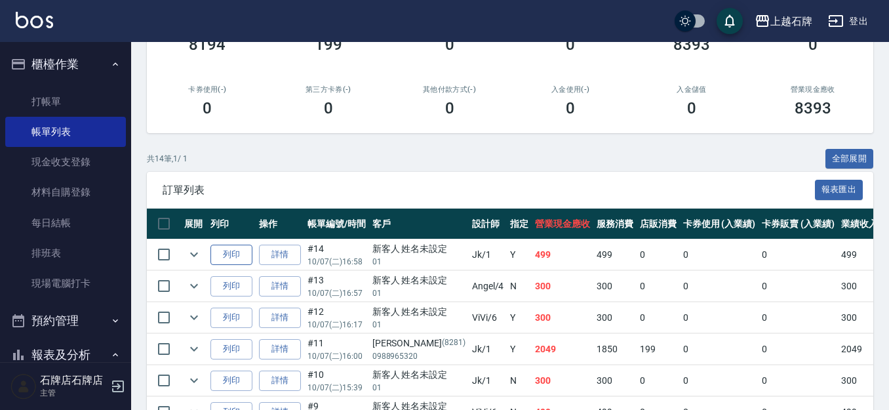
click at [243, 255] on button "列印" at bounding box center [231, 255] width 42 height 20
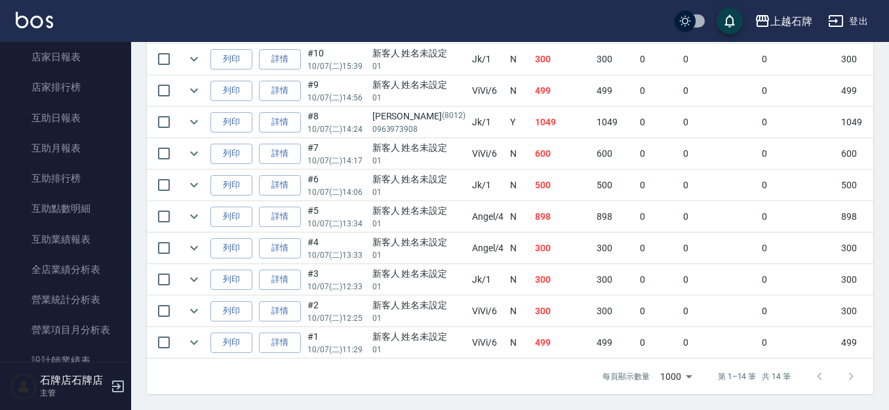
scroll to position [590, 0]
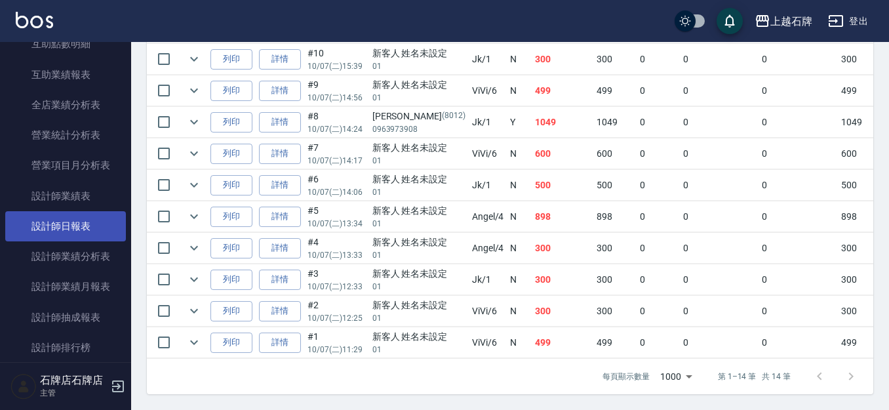
click at [73, 223] on link "設計師日報表" at bounding box center [65, 226] width 121 height 30
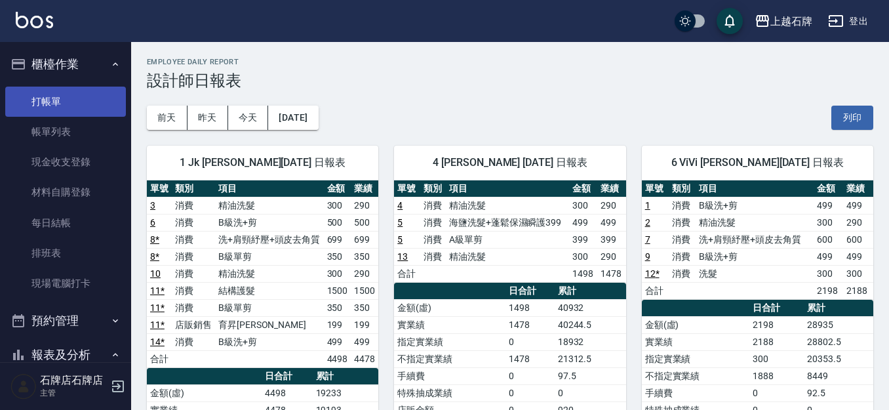
click at [41, 92] on link "打帳單" at bounding box center [65, 102] width 121 height 30
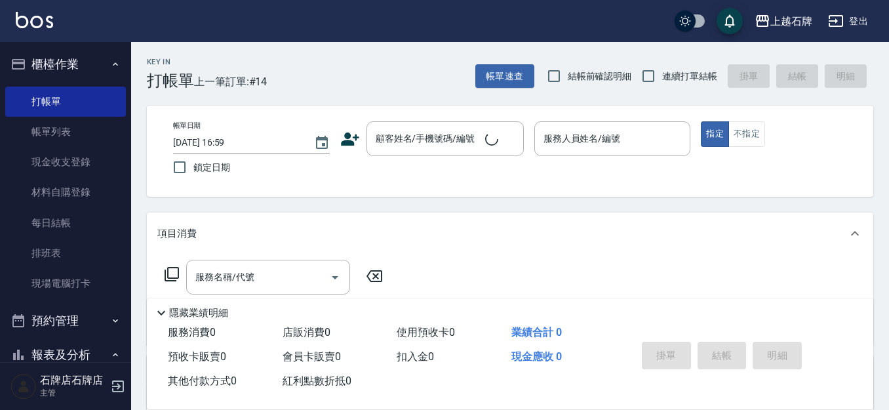
click at [410, 88] on div "Key In 打帳單 上一筆訂單:#14 帳單速查 結帳前確認明細 連續打單結帳 掛單 結帳 明細" at bounding box center [502, 66] width 742 height 48
click at [418, 121] on div "顧客姓名/手機號碼/編號" at bounding box center [444, 138] width 157 height 35
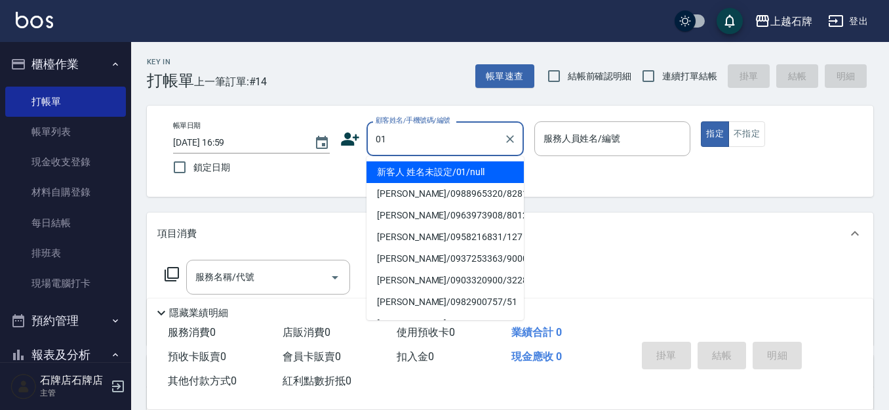
type input "01"
type input "6"
type input "新客人 姓名未設定/01/null"
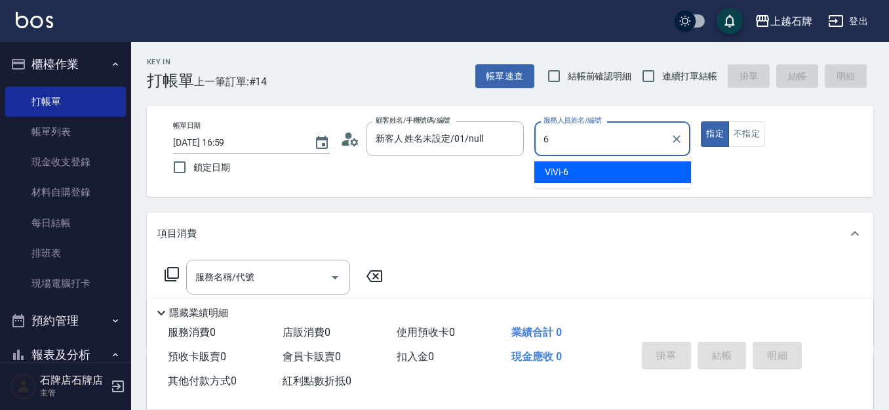
type input "6"
type button "true"
type input "ViVi-6"
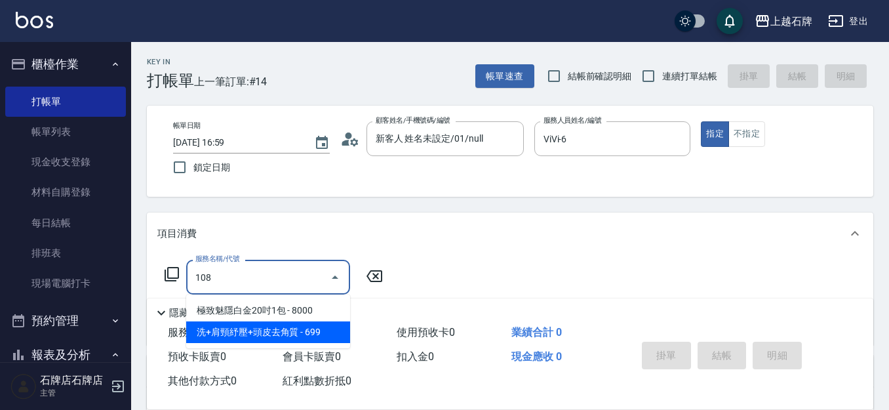
type input "洗+肩頸紓壓+頭皮去角質(108)"
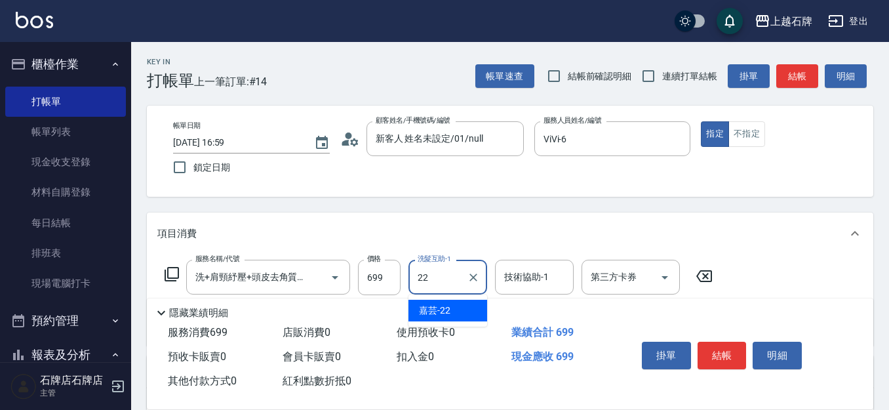
type input "嘉芸-22"
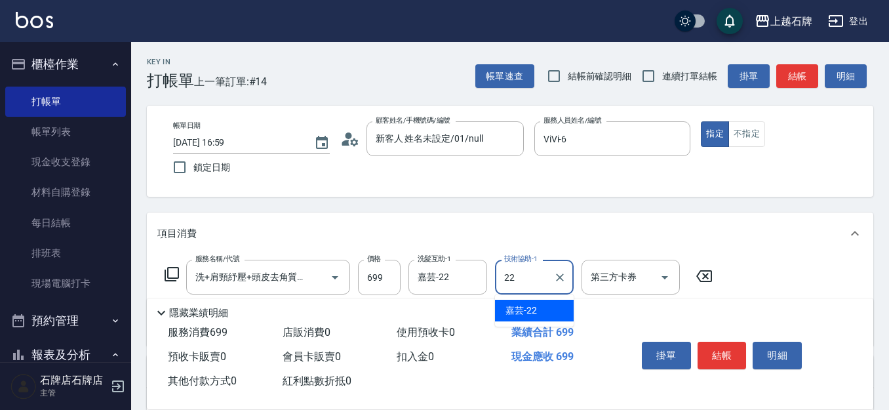
type input "嘉芸-22"
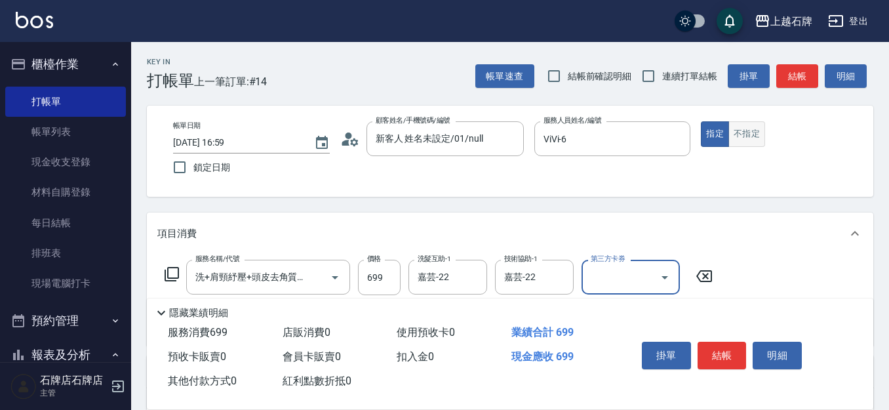
click at [747, 122] on button "不指定" at bounding box center [746, 134] width 37 height 26
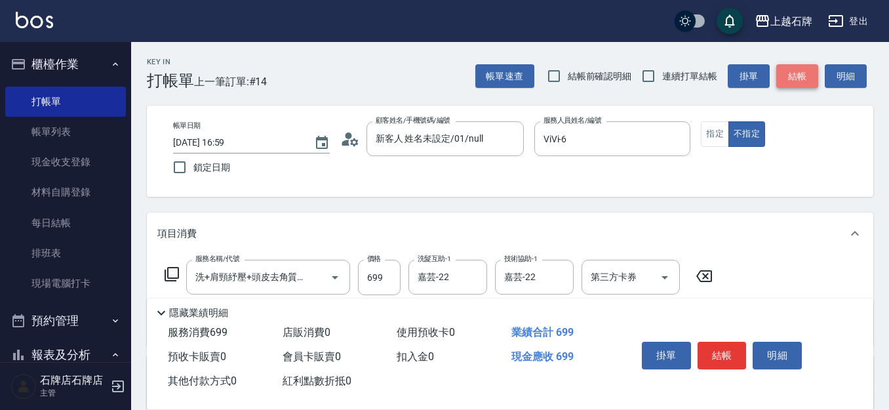
click at [807, 82] on button "結帳" at bounding box center [797, 76] width 42 height 24
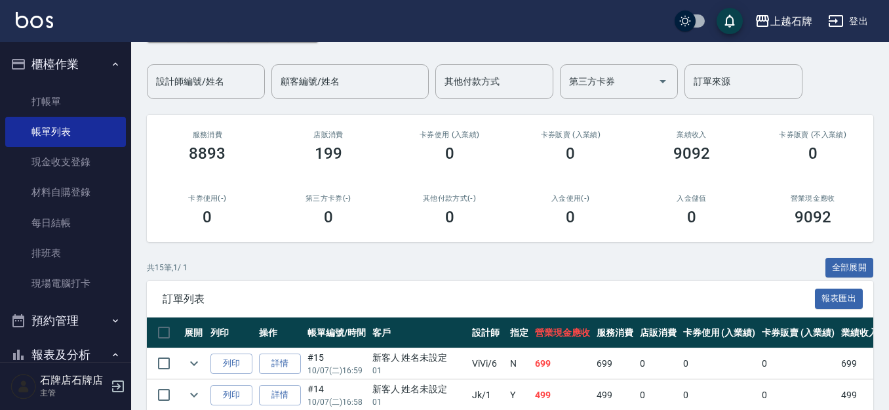
scroll to position [131, 0]
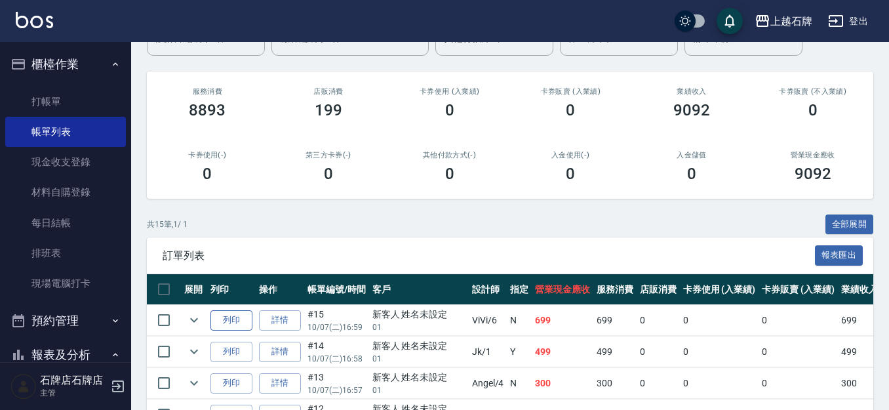
click at [245, 313] on button "列印" at bounding box center [231, 320] width 42 height 20
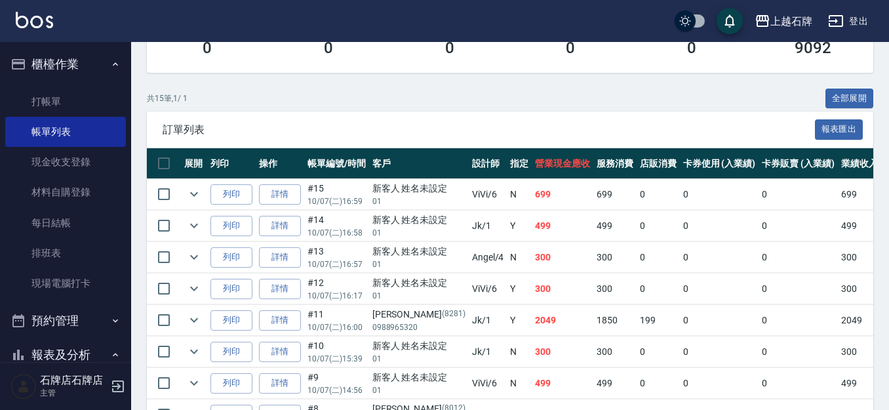
scroll to position [262, 0]
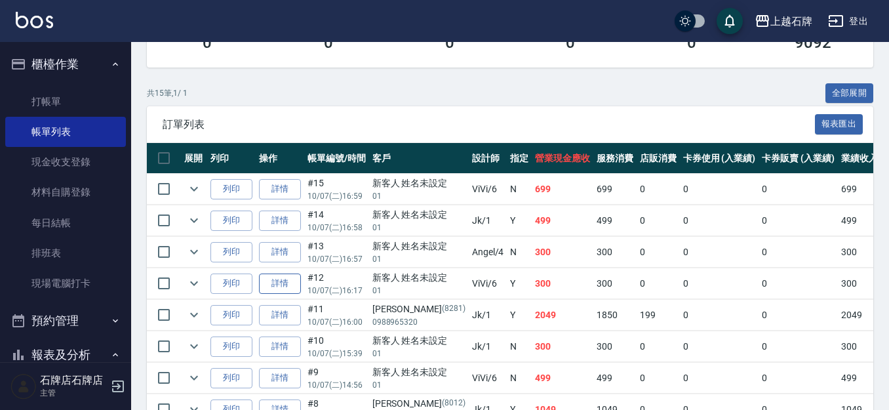
click at [267, 286] on link "詳情" at bounding box center [280, 283] width 42 height 20
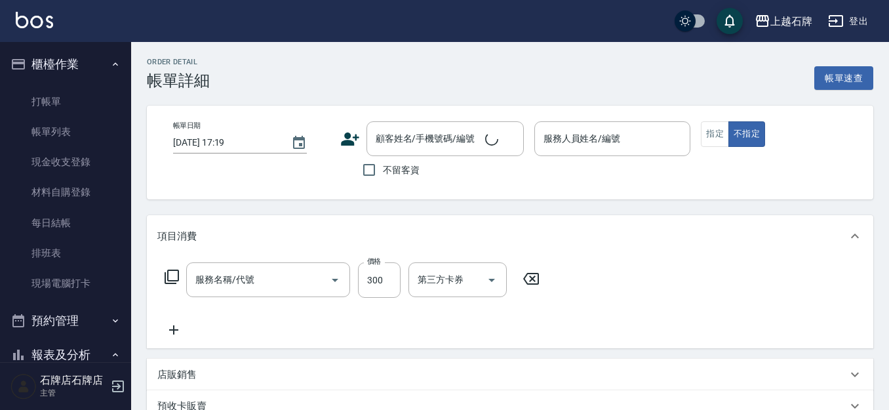
type input "[DATE] 16:17"
type input "ViVi-6"
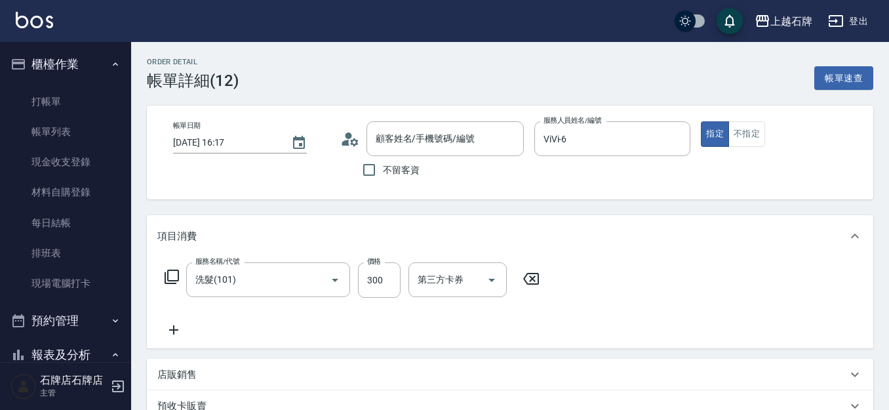
type input "洗髮(101)"
type input "新客人 姓名未設定/01/null"
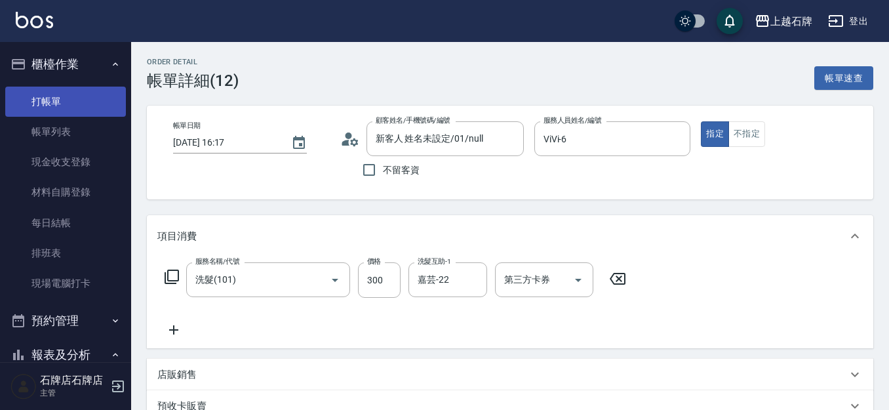
click at [44, 93] on link "打帳單" at bounding box center [65, 102] width 121 height 30
